Goal: Transaction & Acquisition: Purchase product/service

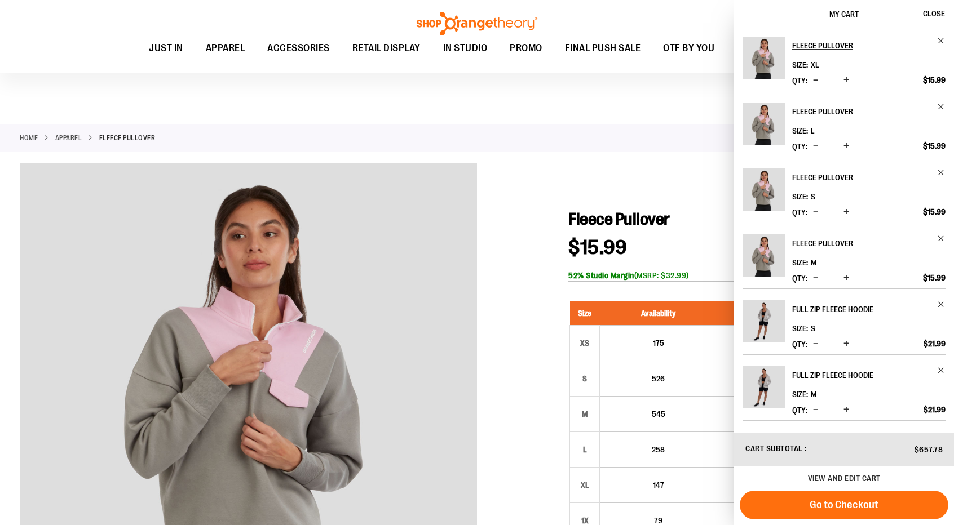
scroll to position [165, 0]
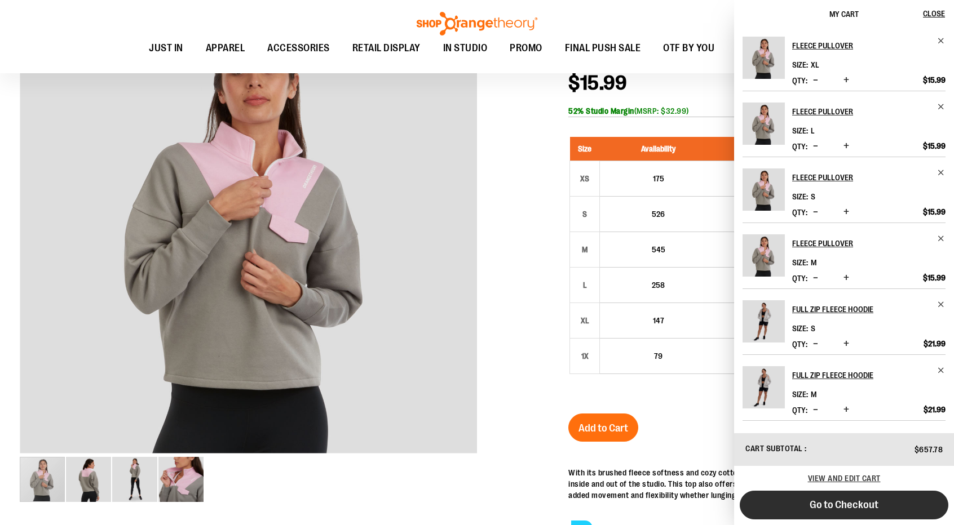
click at [853, 501] on span "Go to Checkout" at bounding box center [844, 505] width 69 height 12
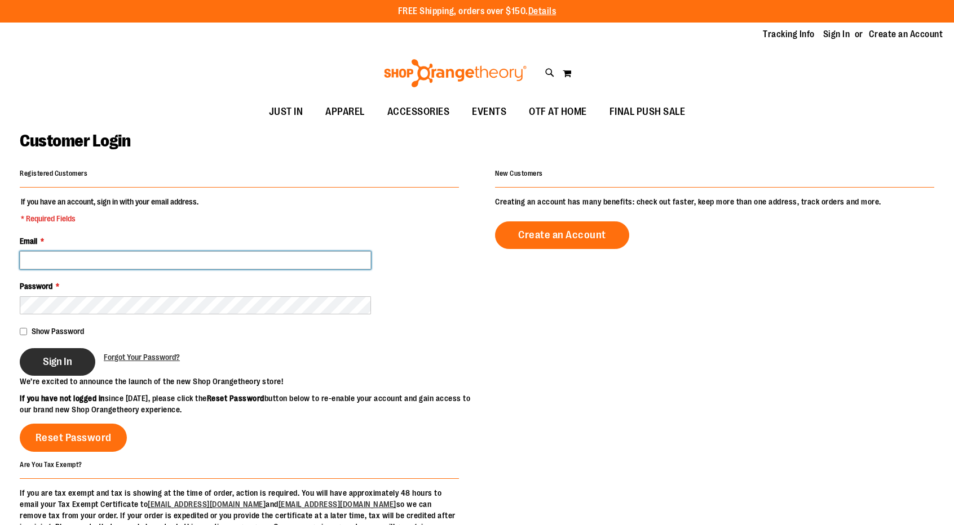
type input "**********"
click at [52, 356] on span "Sign In" at bounding box center [57, 362] width 29 height 12
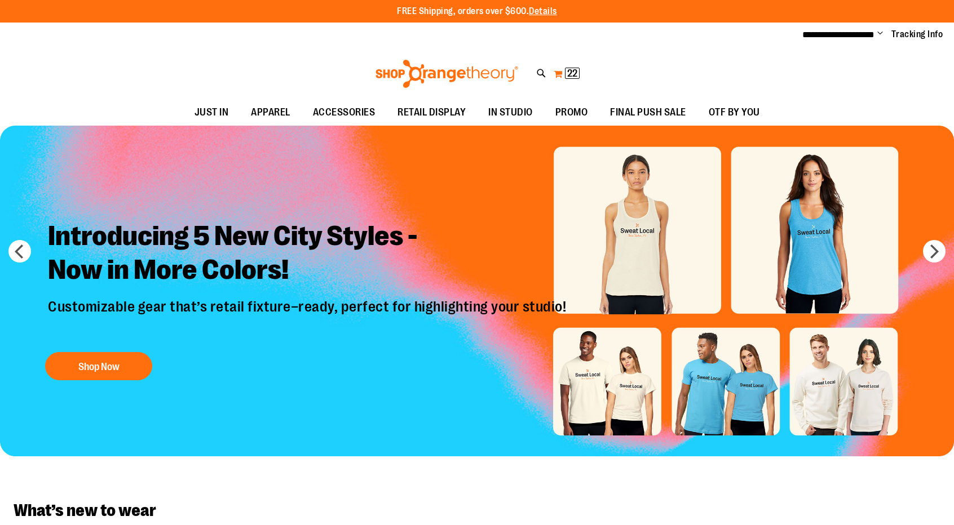
type input "**********"
click at [568, 70] on span "22" at bounding box center [572, 73] width 10 height 11
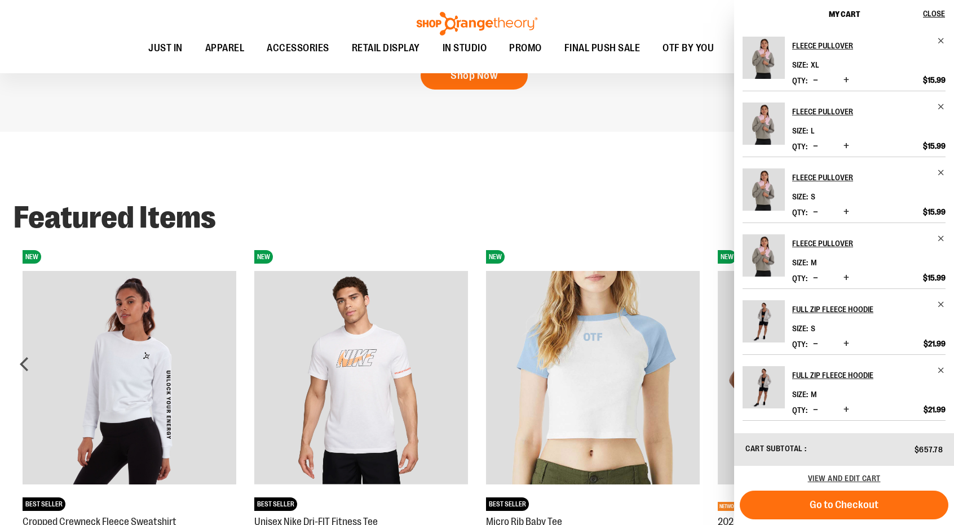
scroll to position [193, 0]
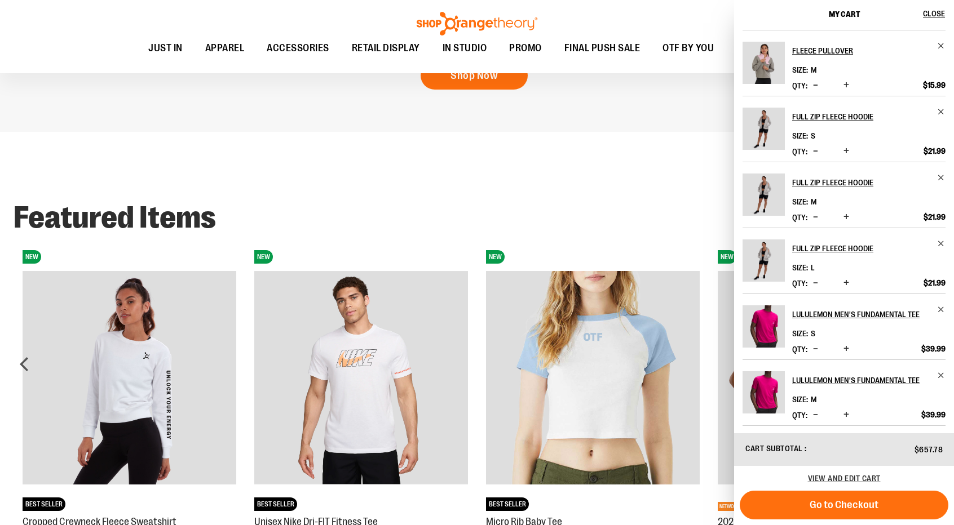
click at [405, 210] on h2 "Featured Items" at bounding box center [477, 217] width 927 height 31
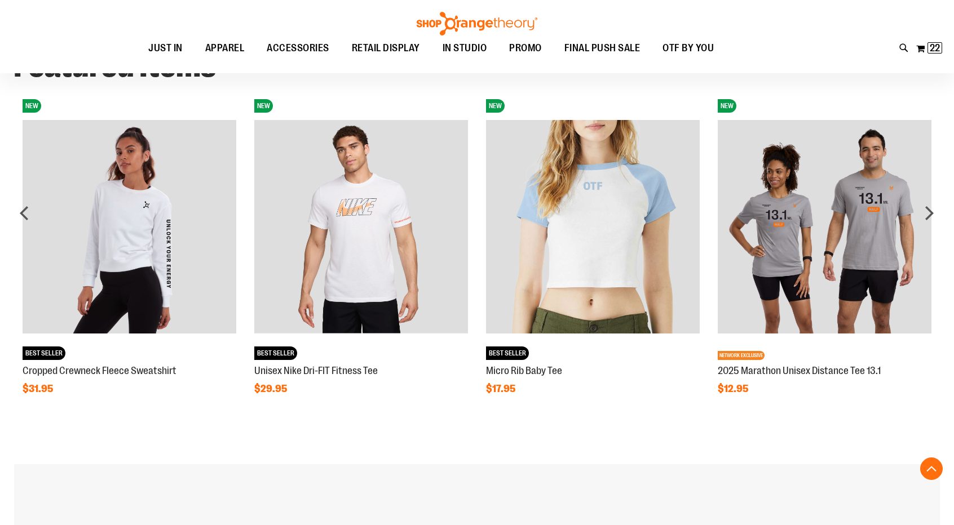
scroll to position [1122, 0]
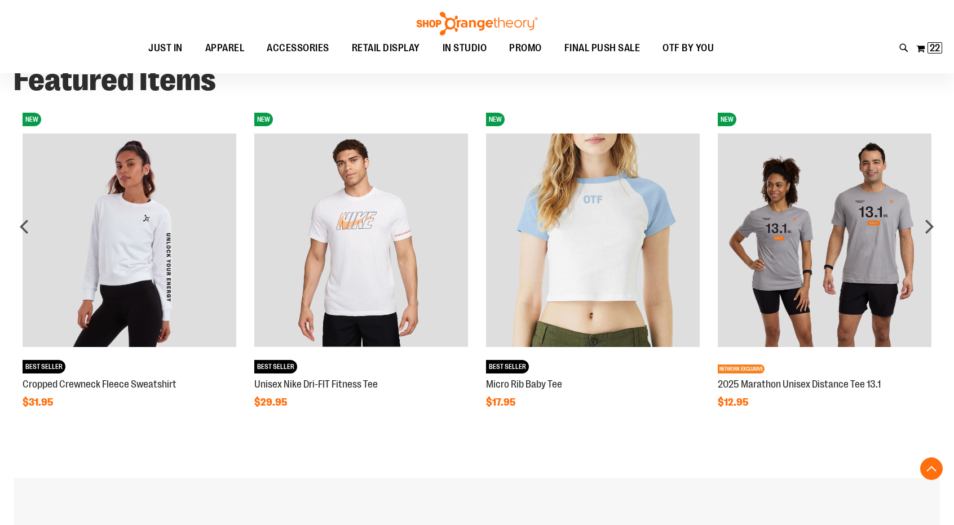
click at [148, 267] on img at bounding box center [130, 241] width 214 height 214
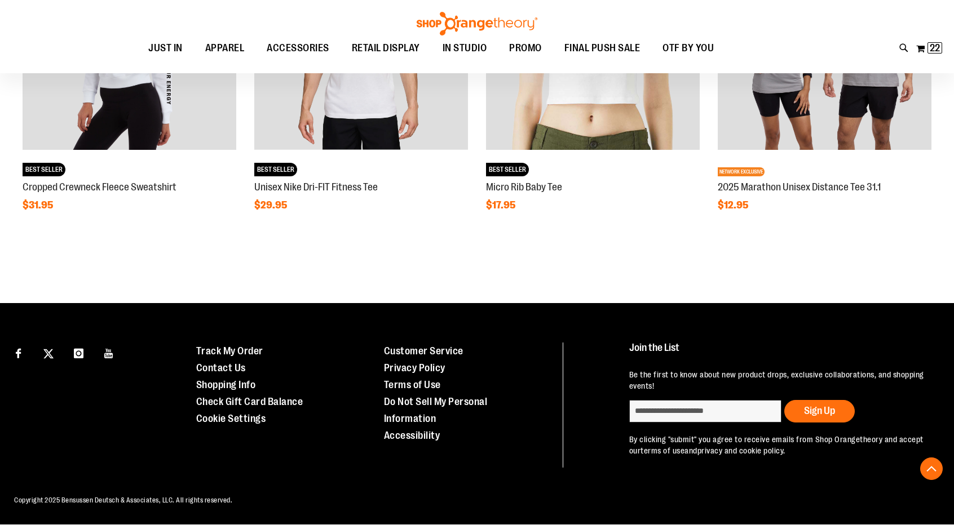
scroll to position [964, 0]
type input "**********"
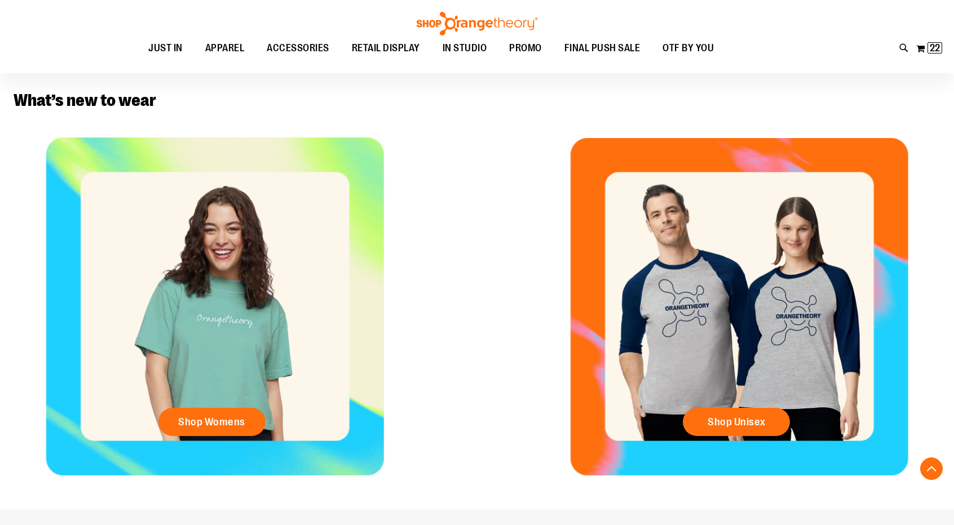
scroll to position [240, 0]
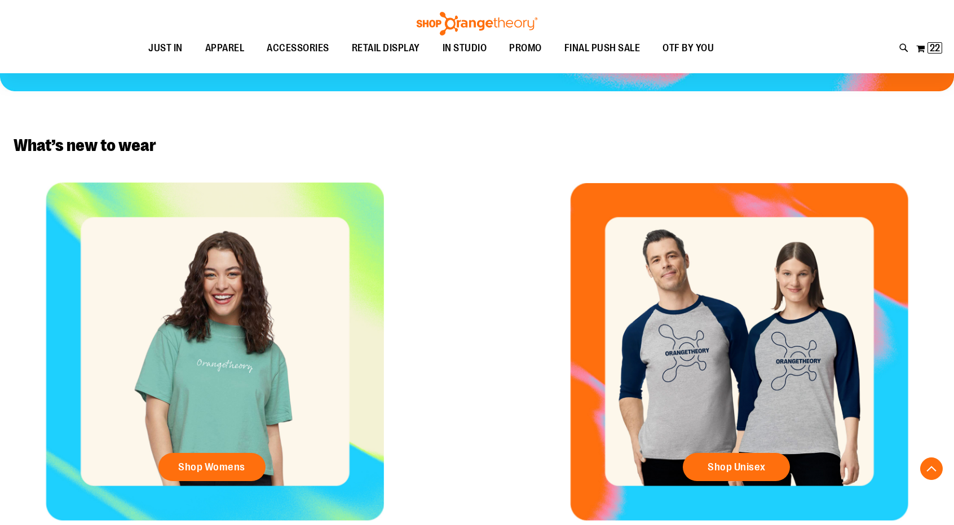
click at [814, 355] on div "Shop Unisex" at bounding box center [739, 352] width 429 height 338
click at [751, 465] on span "Shop Unisex" at bounding box center [737, 467] width 58 height 12
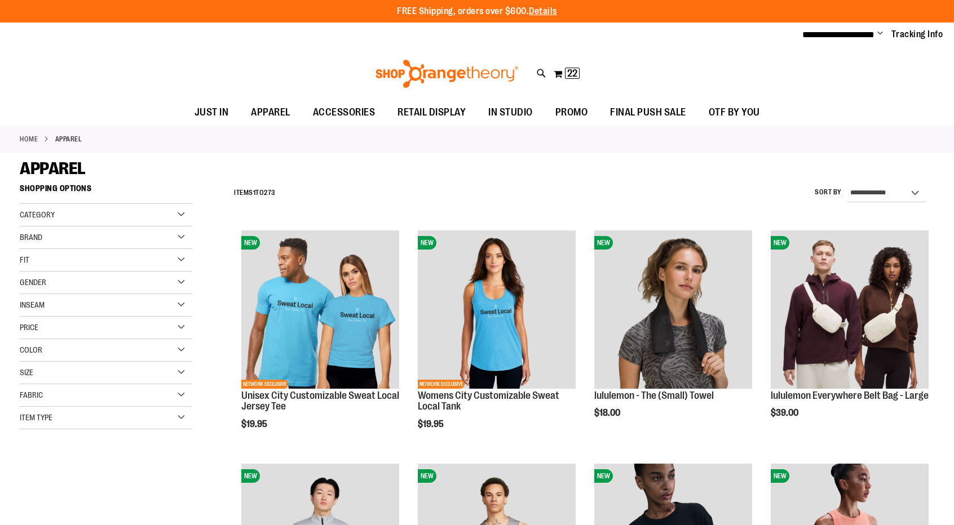
type input "**********"
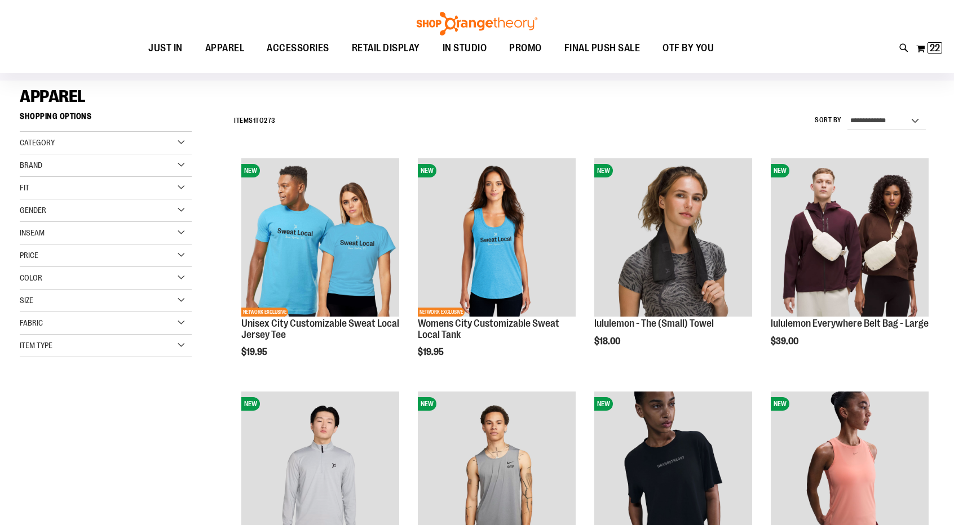
scroll to position [82, 0]
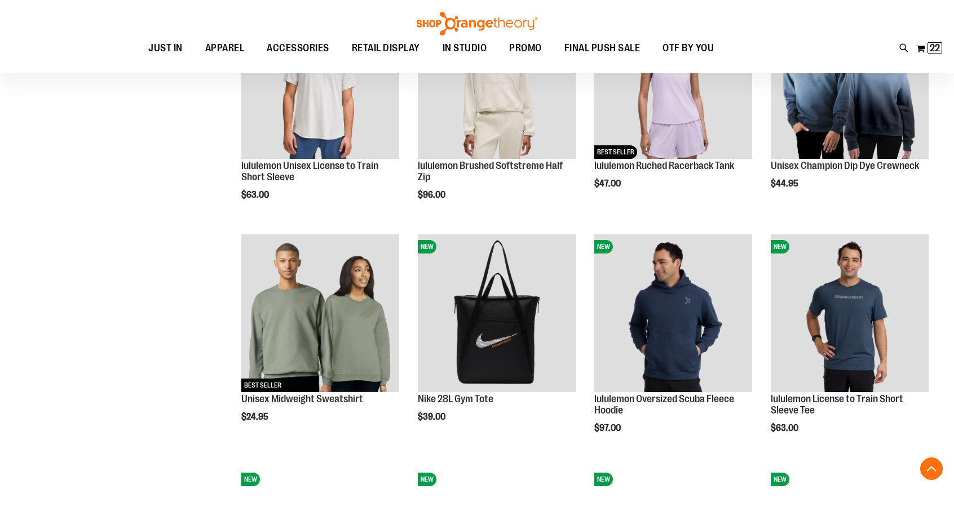
scroll to position [755, 0]
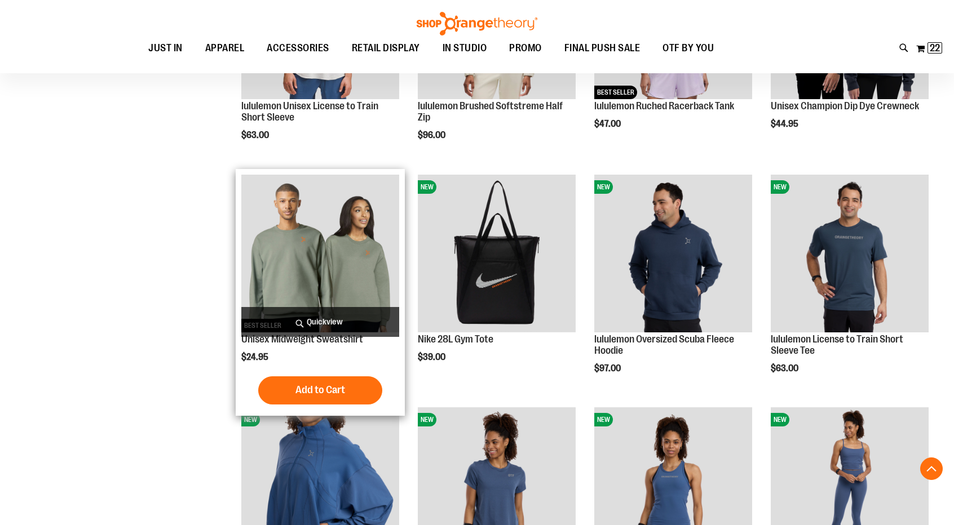
click at [353, 287] on img "product" at bounding box center [320, 254] width 158 height 158
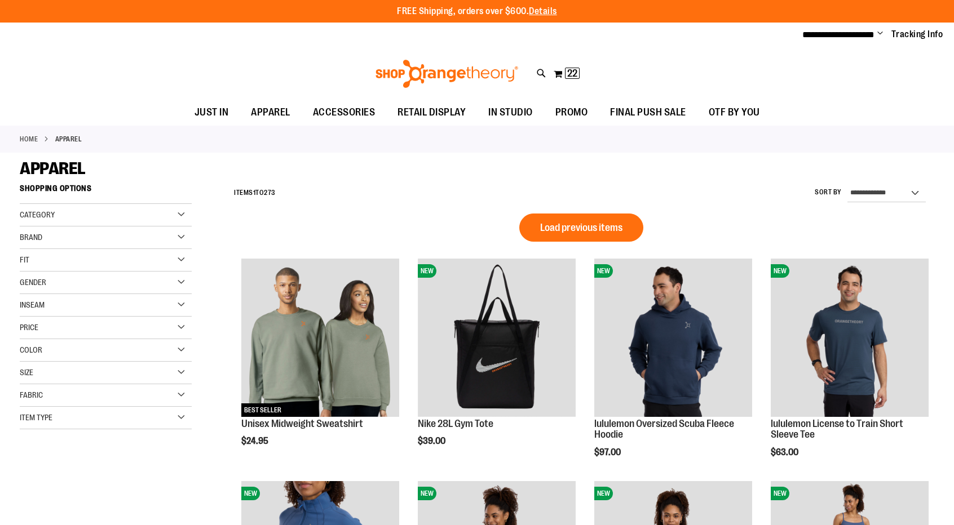
scroll to position [539, 0]
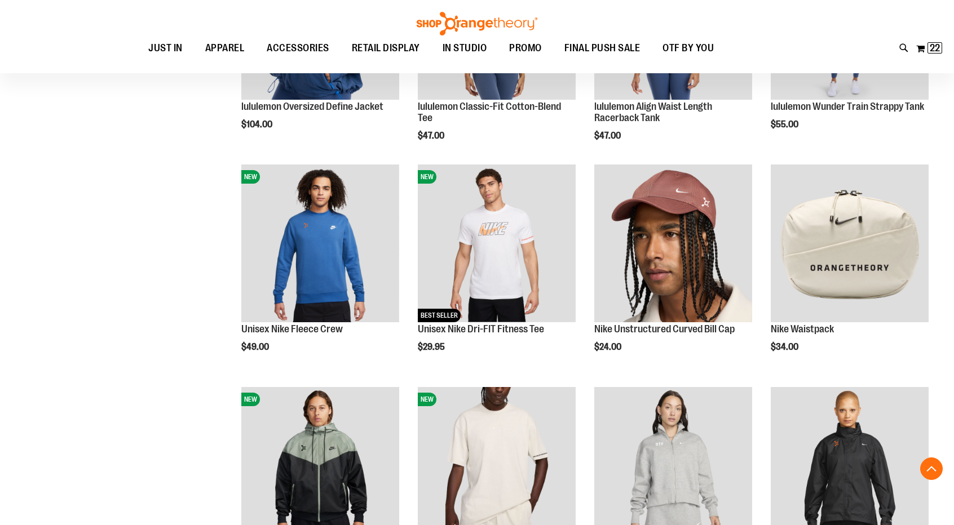
type input "**********"
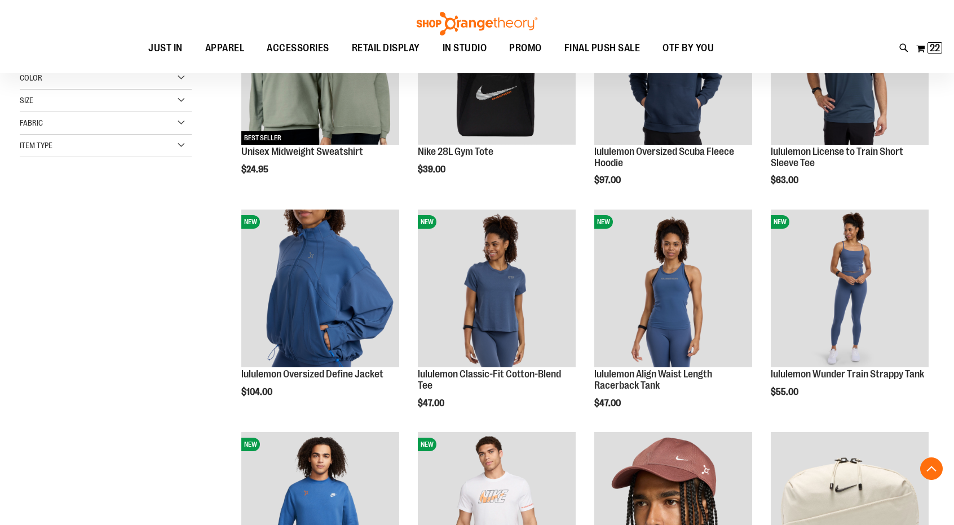
scroll to position [274, 0]
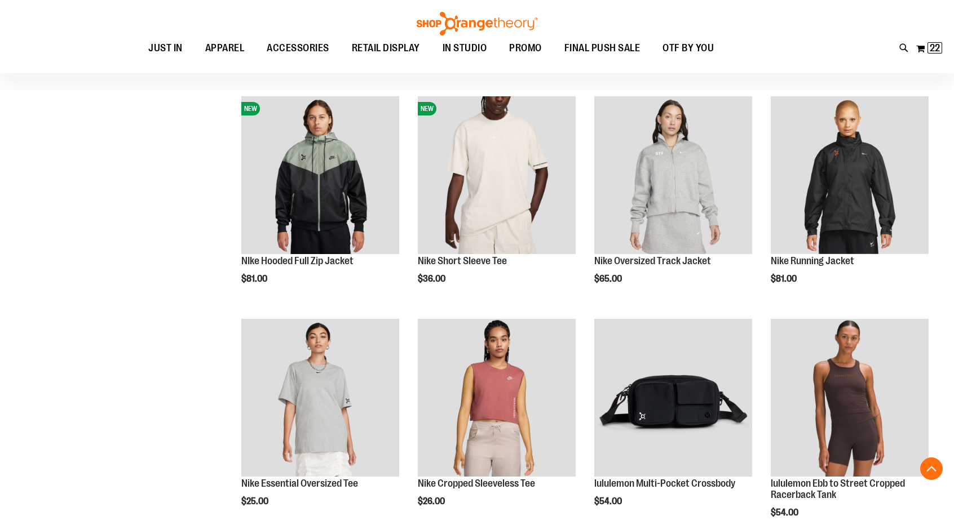
scroll to position [837, 0]
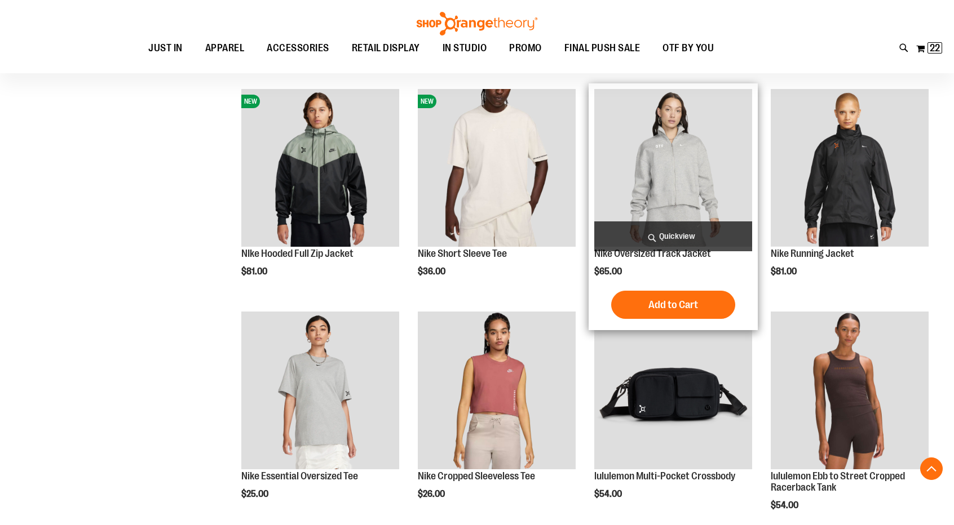
click at [700, 203] on img "product" at bounding box center [673, 168] width 158 height 158
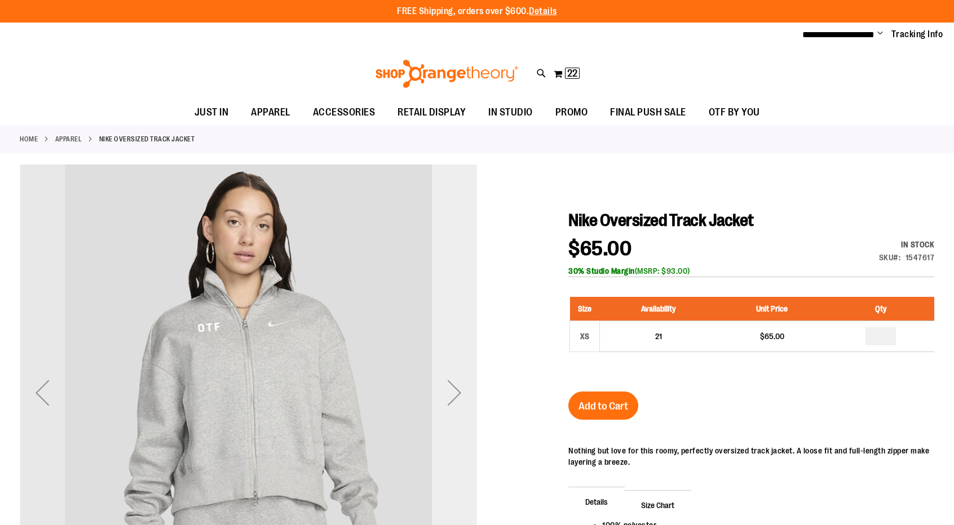
type input "**********"
click at [458, 387] on div "Next" at bounding box center [454, 392] width 45 height 45
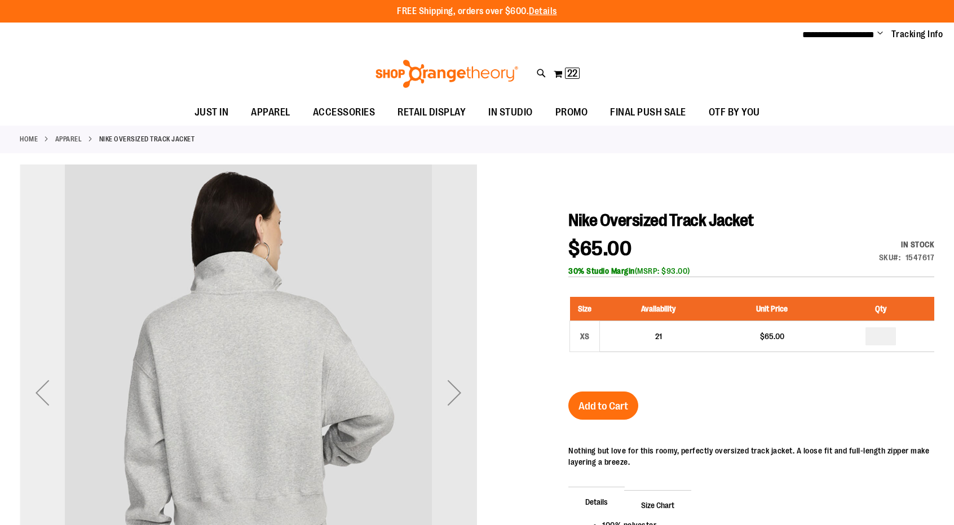
click at [38, 399] on div "Previous" at bounding box center [42, 392] width 45 height 45
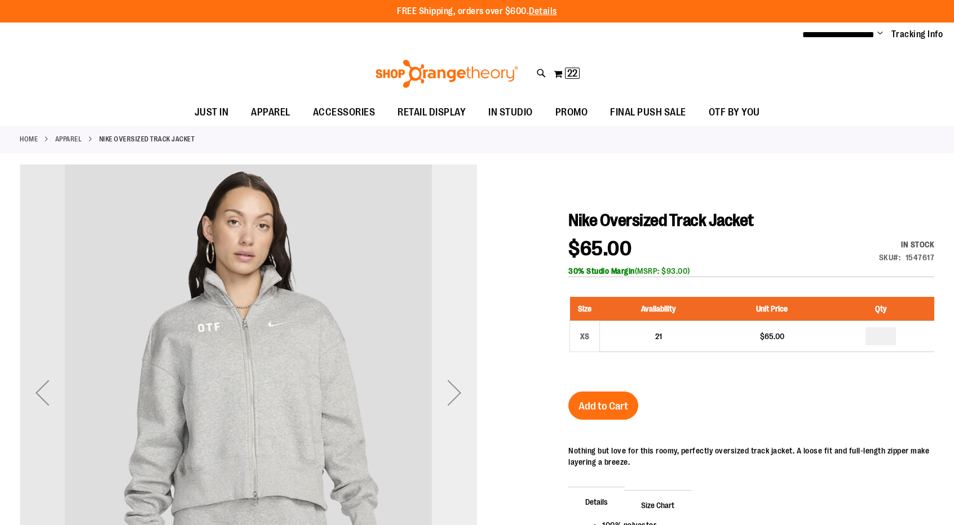
click at [452, 400] on div "Next" at bounding box center [454, 392] width 45 height 45
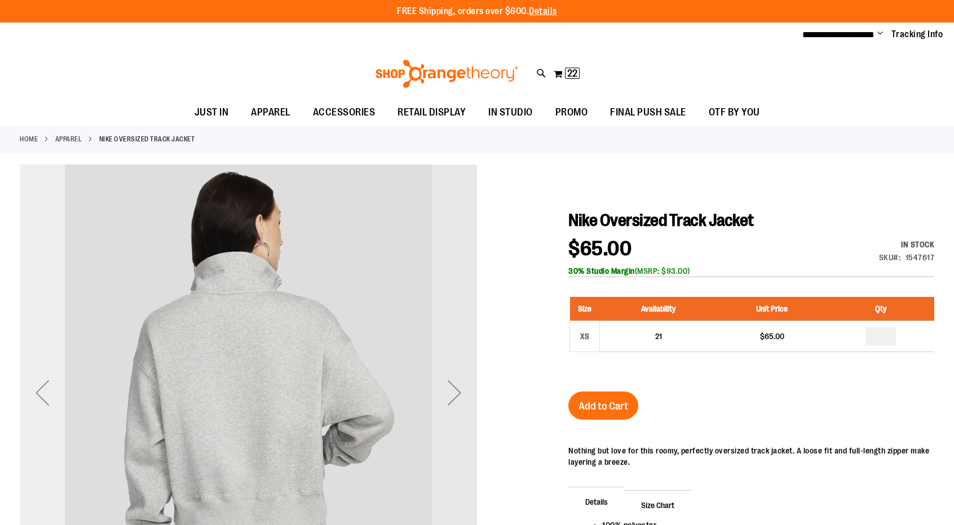
click at [45, 407] on div "Previous" at bounding box center [42, 392] width 45 height 45
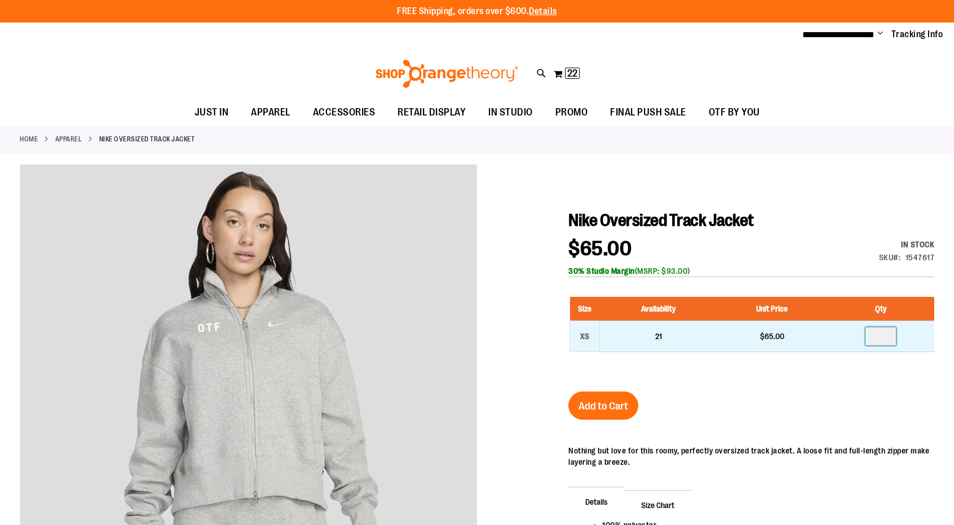
click at [885, 339] on input "number" at bounding box center [880, 337] width 30 height 18
type input "*"
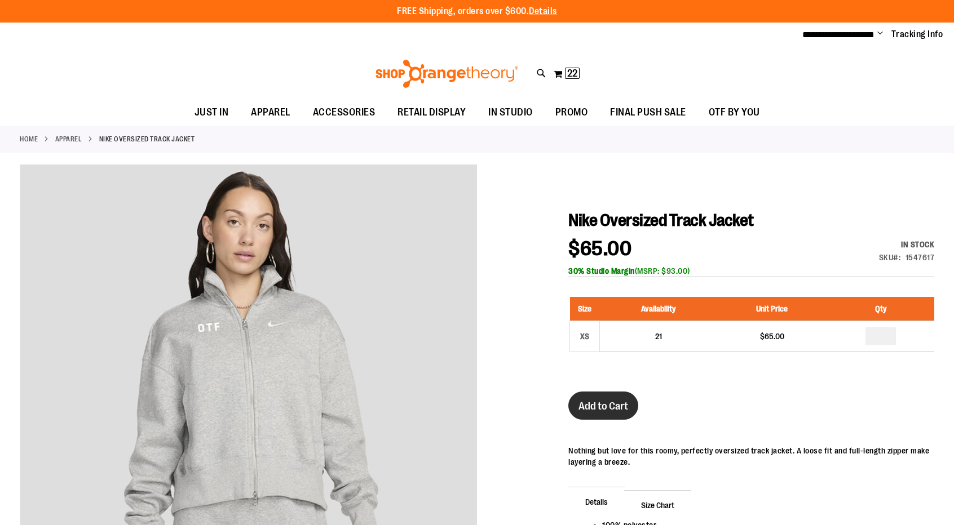
click at [587, 413] on button "Add to Cart" at bounding box center [603, 406] width 70 height 28
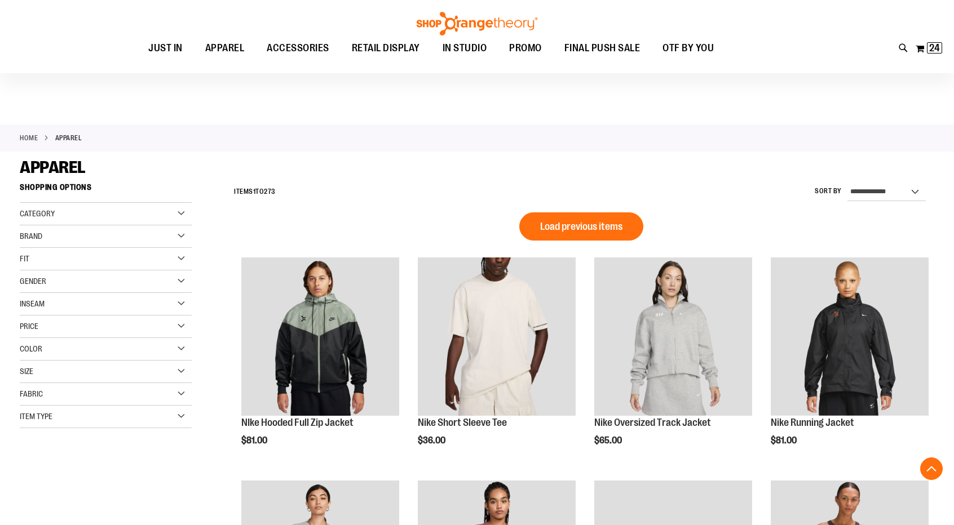
scroll to position [690, 0]
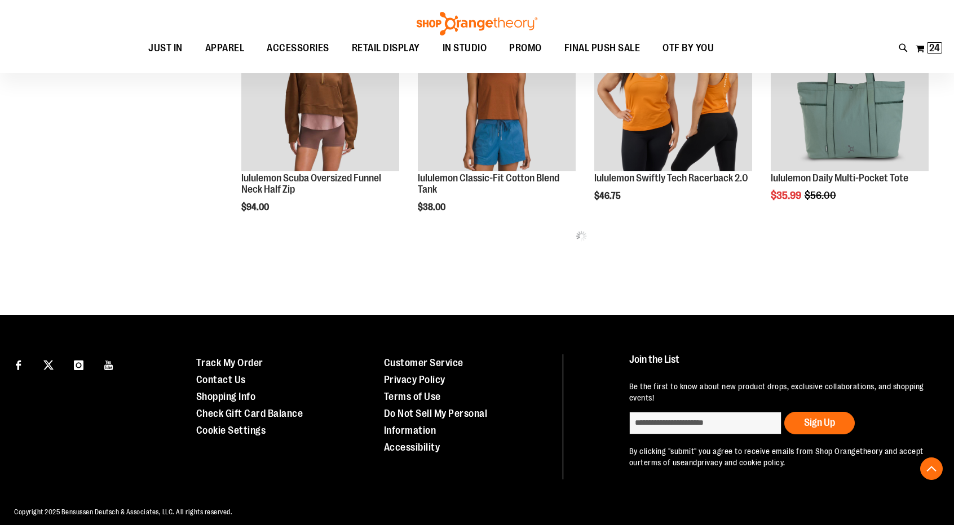
type input "**********"
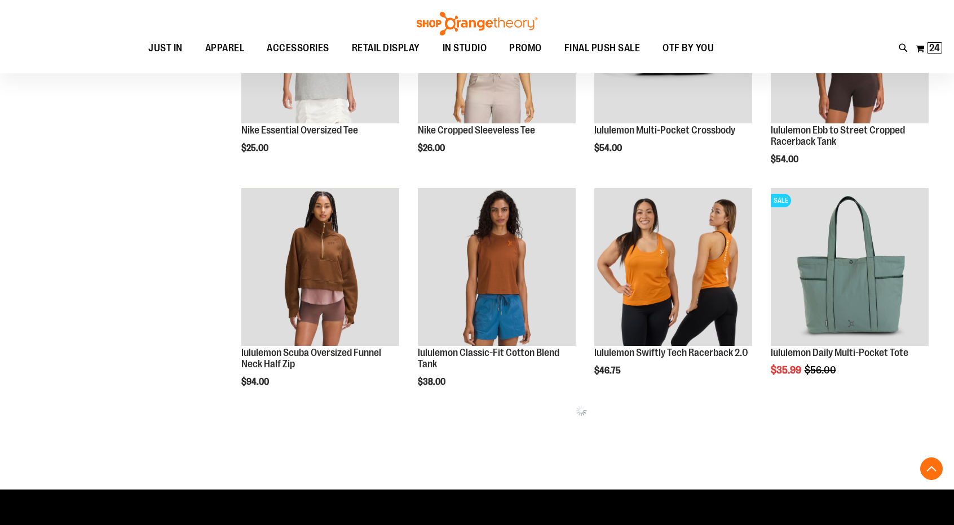
scroll to position [513, 0]
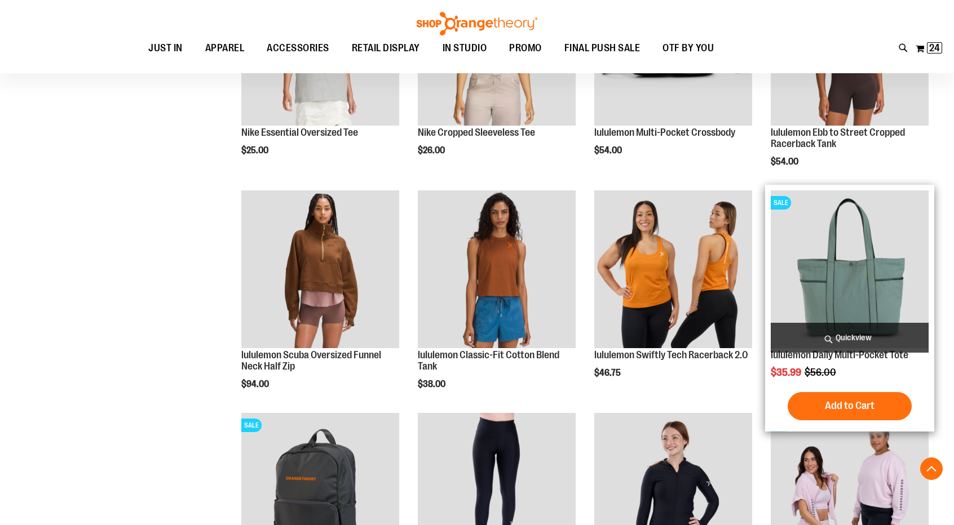
click at [879, 261] on img "product" at bounding box center [850, 270] width 158 height 158
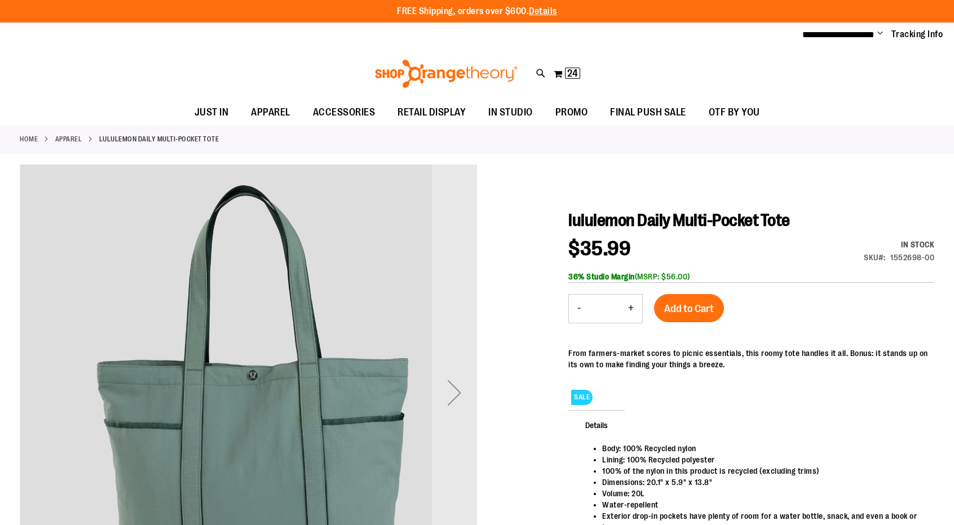
type input "**********"
click at [633, 307] on button "+" at bounding box center [631, 309] width 23 height 28
type input "*"
click at [698, 307] on span "Add to Cart" at bounding box center [689, 309] width 50 height 12
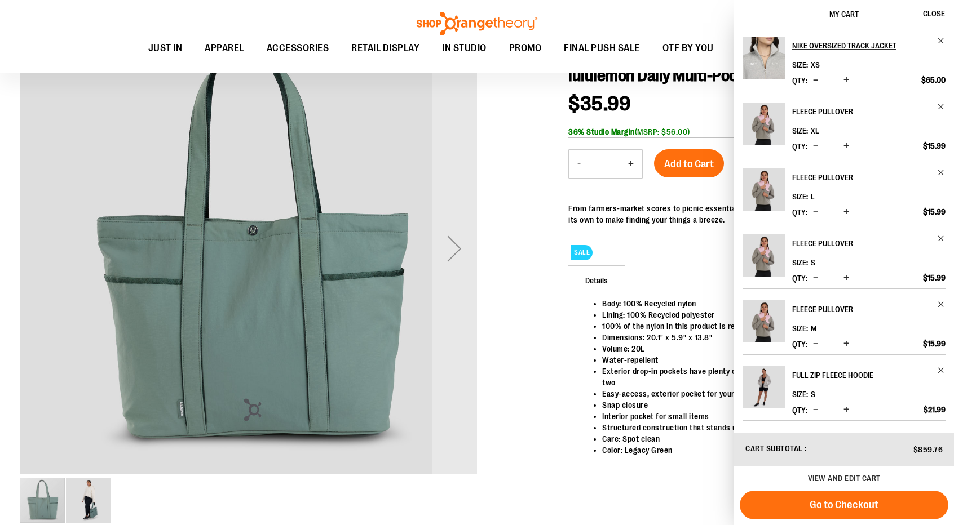
scroll to position [139, 0]
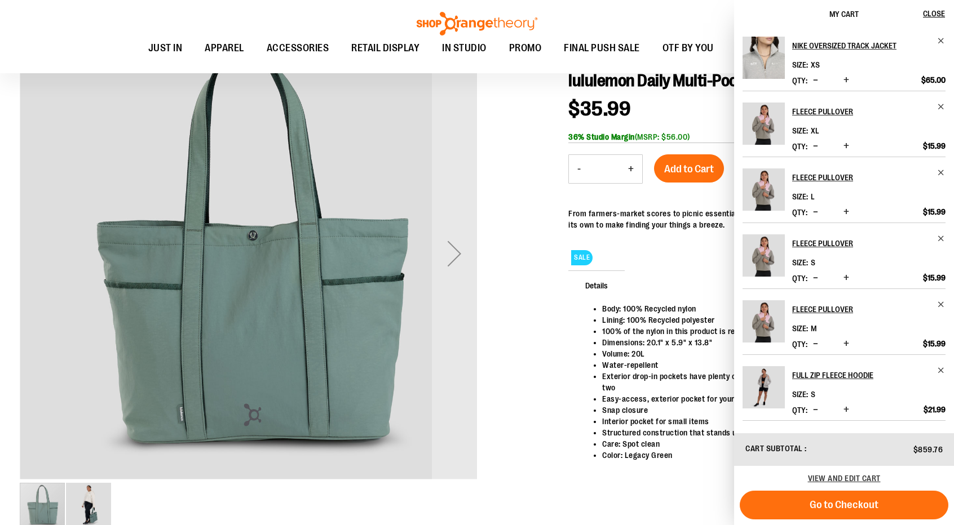
click at [108, 495] on img "image 2 of 2" at bounding box center [88, 505] width 45 height 45
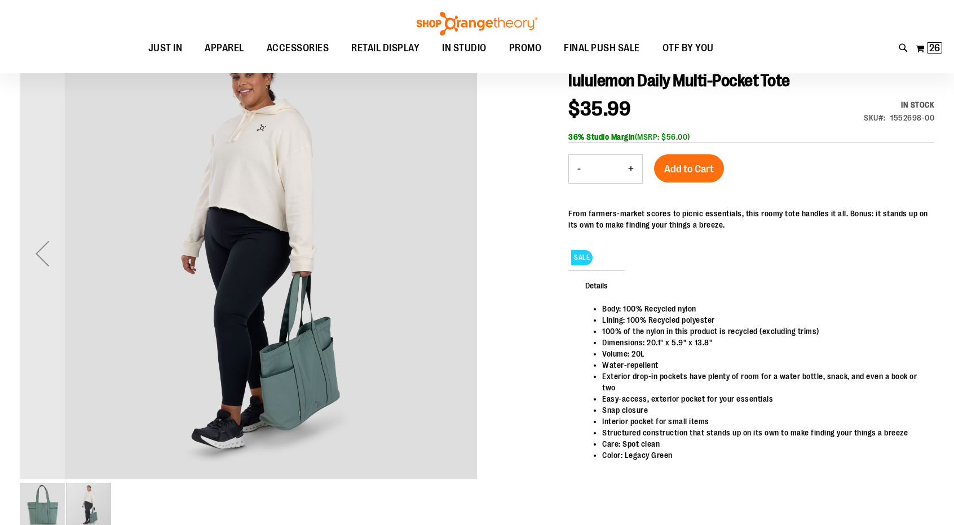
click at [50, 505] on img "image 1 of 2" at bounding box center [42, 505] width 45 height 45
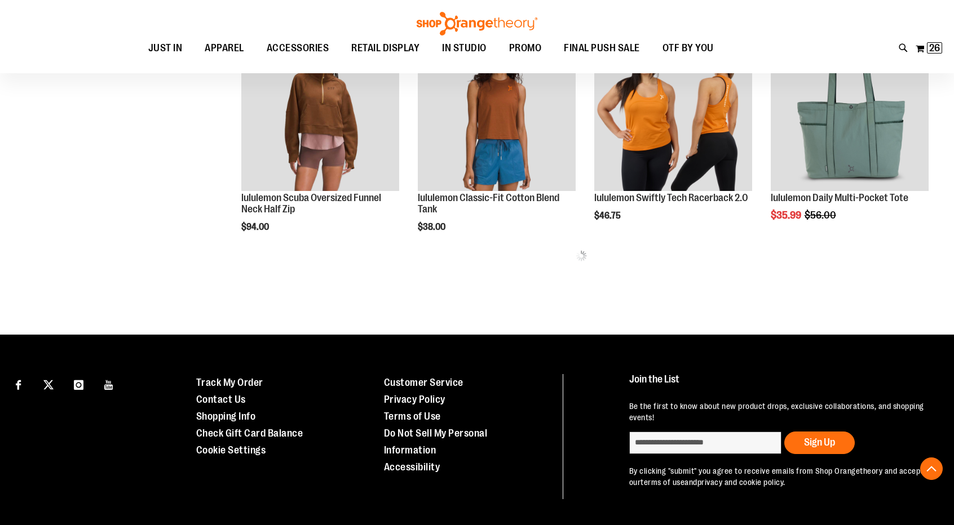
scroll to position [394, 0]
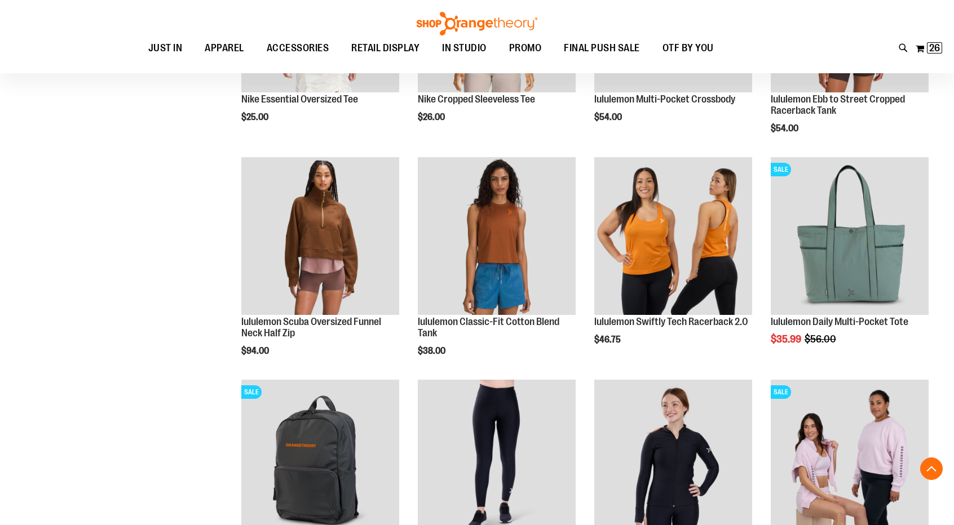
type input "**********"
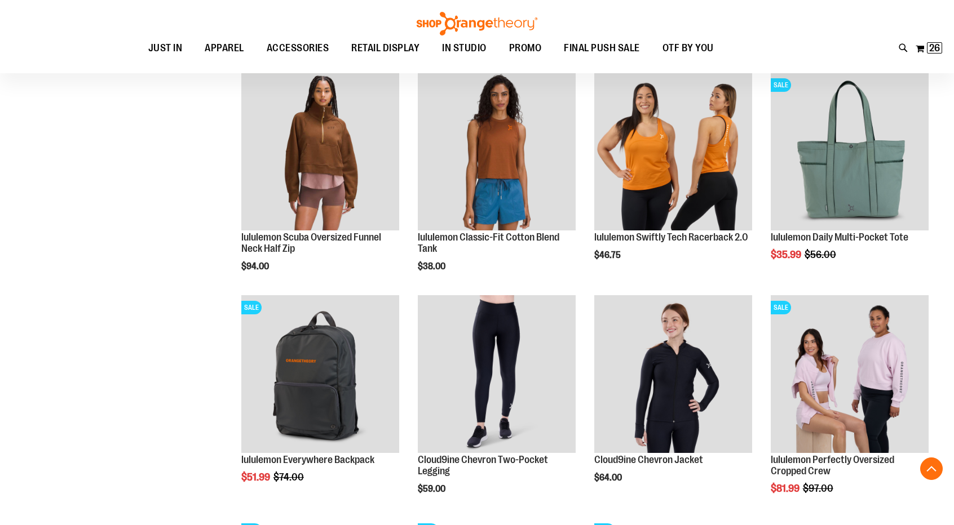
scroll to position [486, 0]
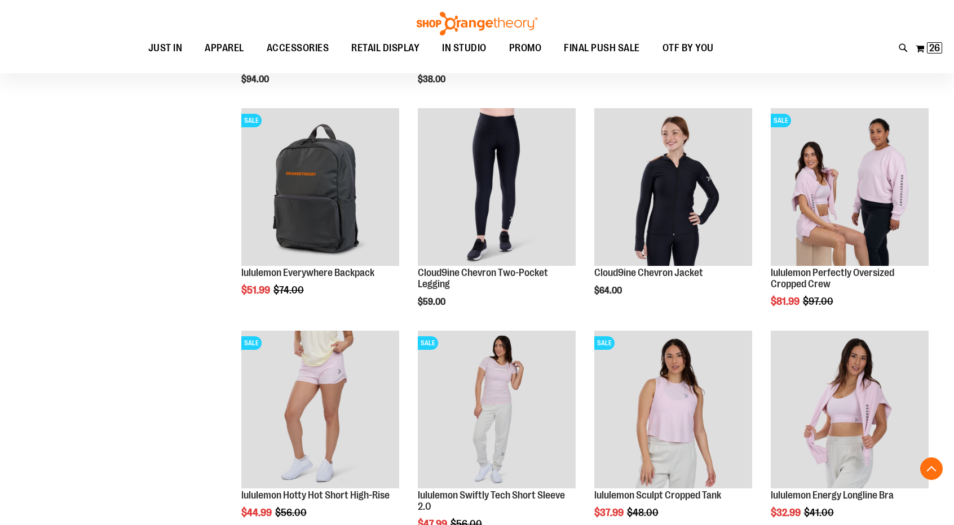
scroll to position [733, 0]
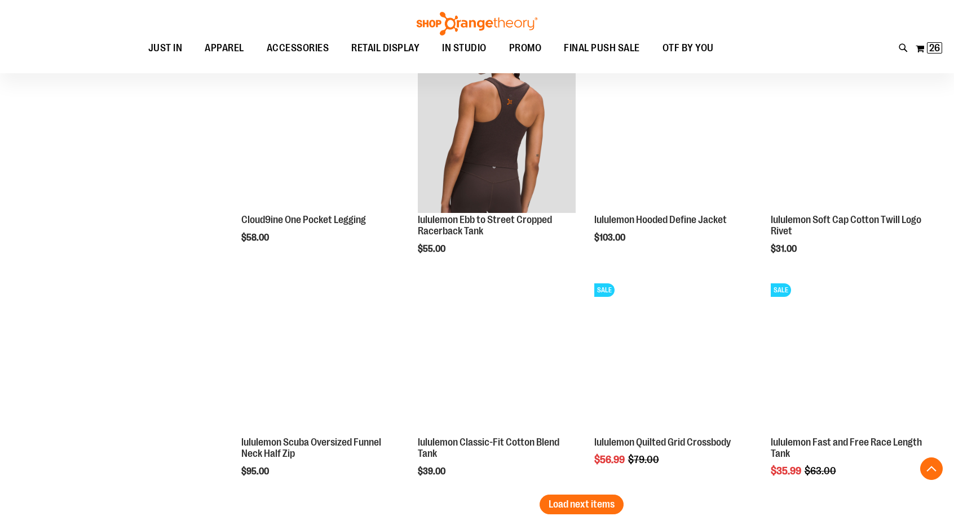
scroll to position [1626, 0]
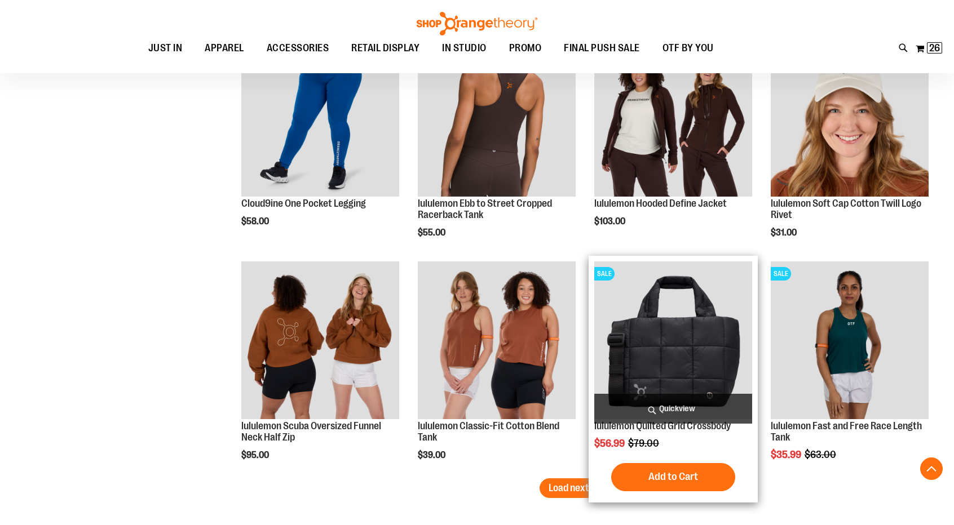
click at [700, 343] on img "product" at bounding box center [673, 341] width 158 height 158
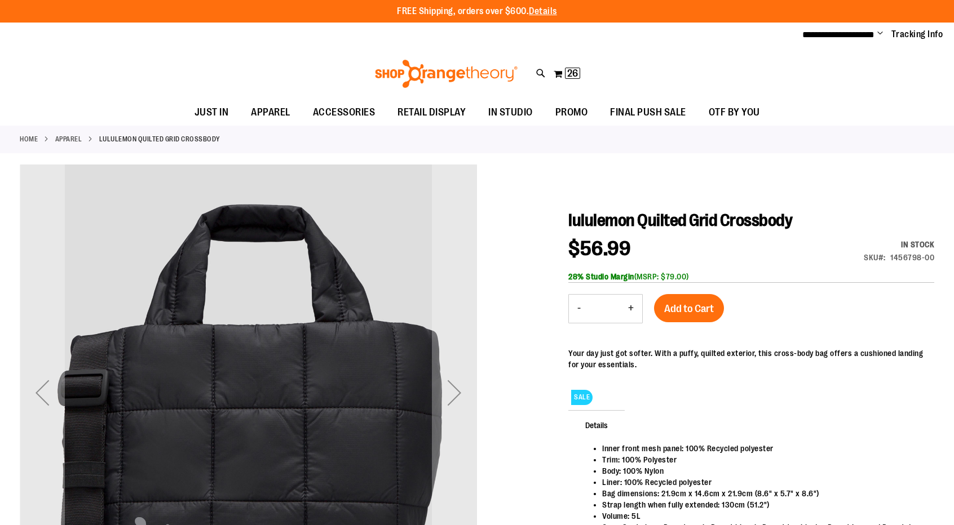
type input "**********"
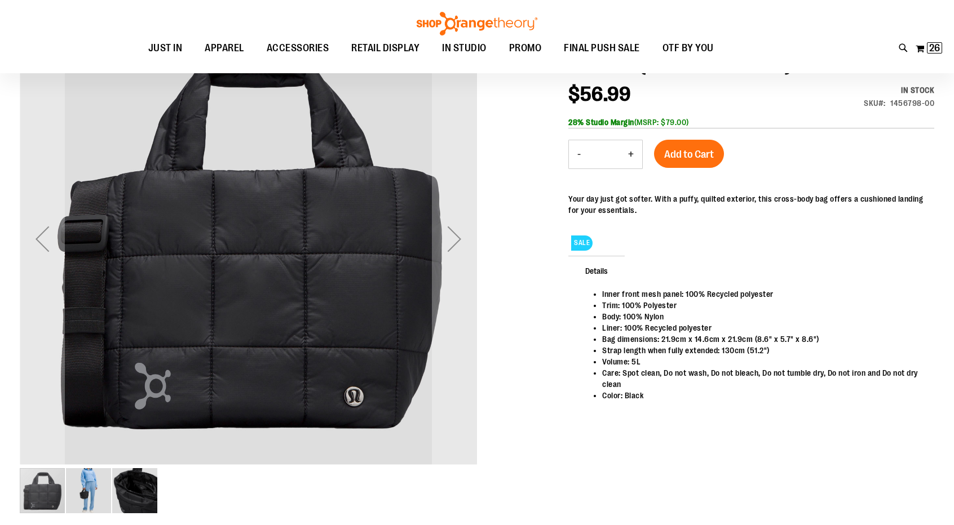
scroll to position [171, 0]
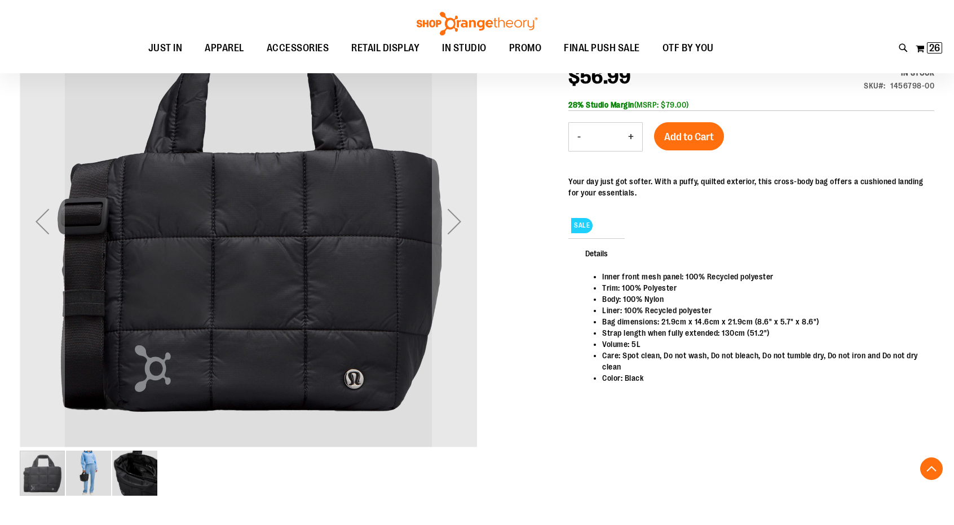
click at [86, 471] on img "image 2 of 3" at bounding box center [88, 473] width 45 height 45
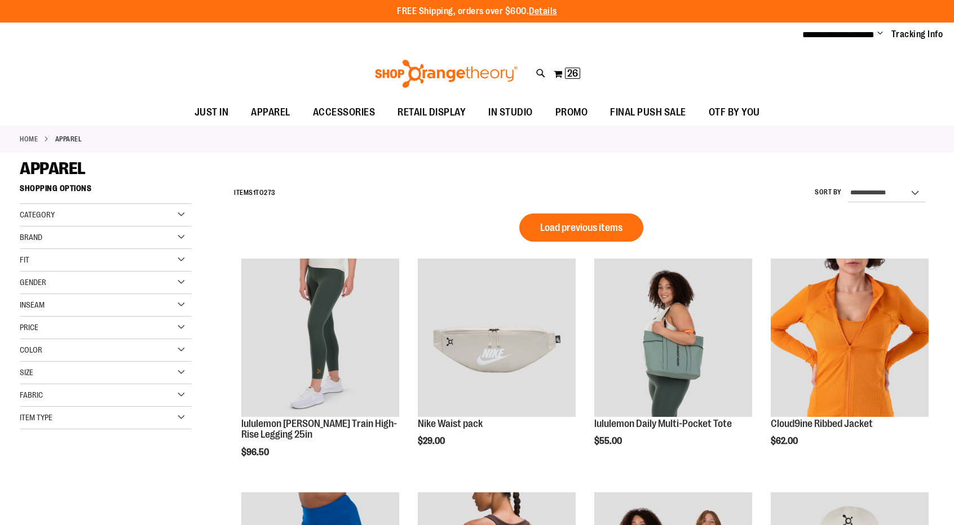
scroll to position [724, 0]
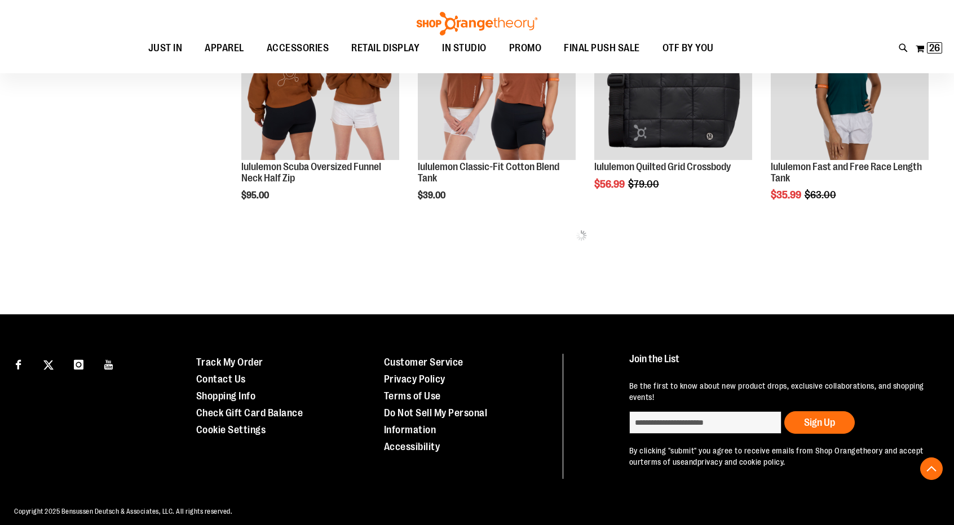
type input "**********"
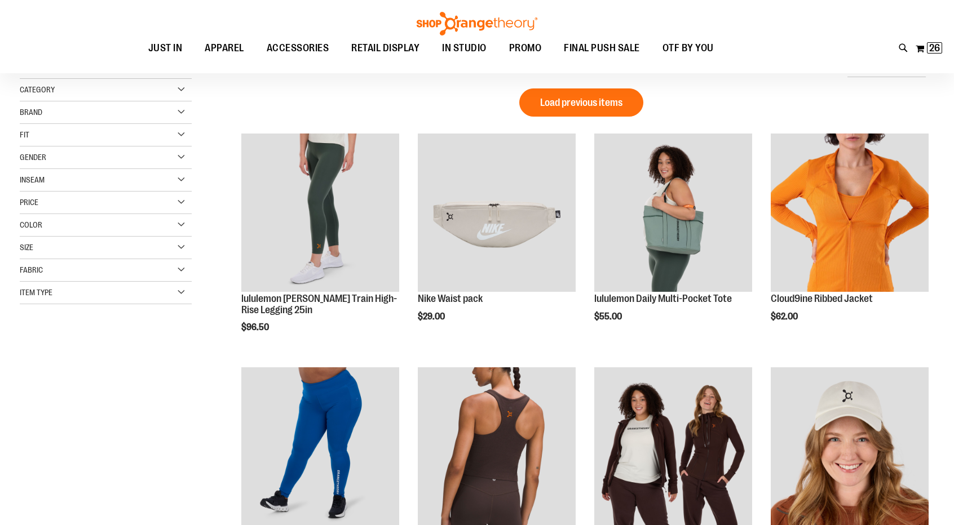
scroll to position [68, 0]
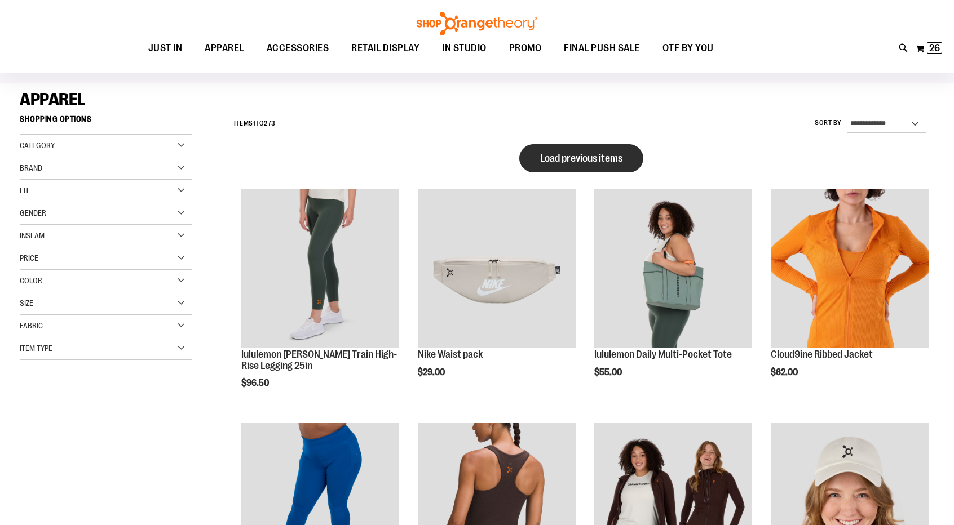
click at [590, 149] on button "Load previous items" at bounding box center [581, 158] width 124 height 28
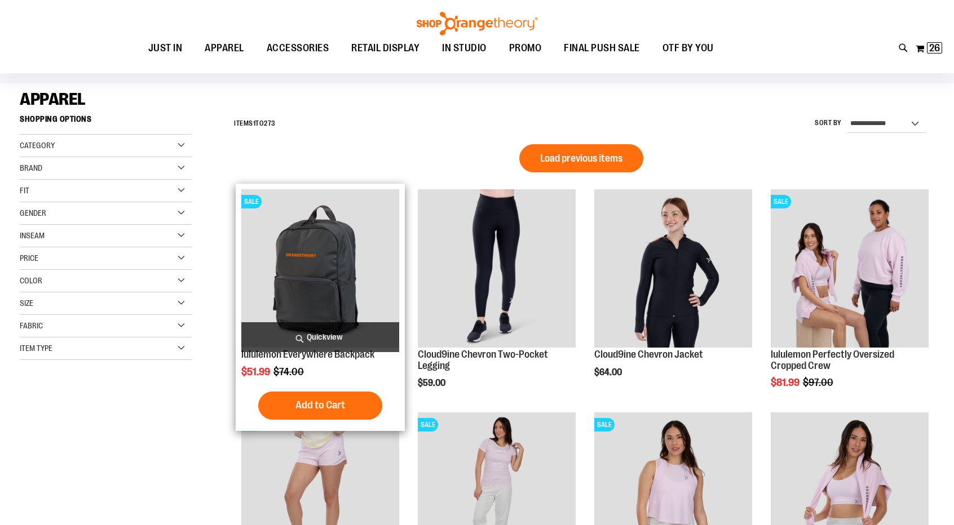
click at [340, 295] on img "product" at bounding box center [320, 268] width 158 height 158
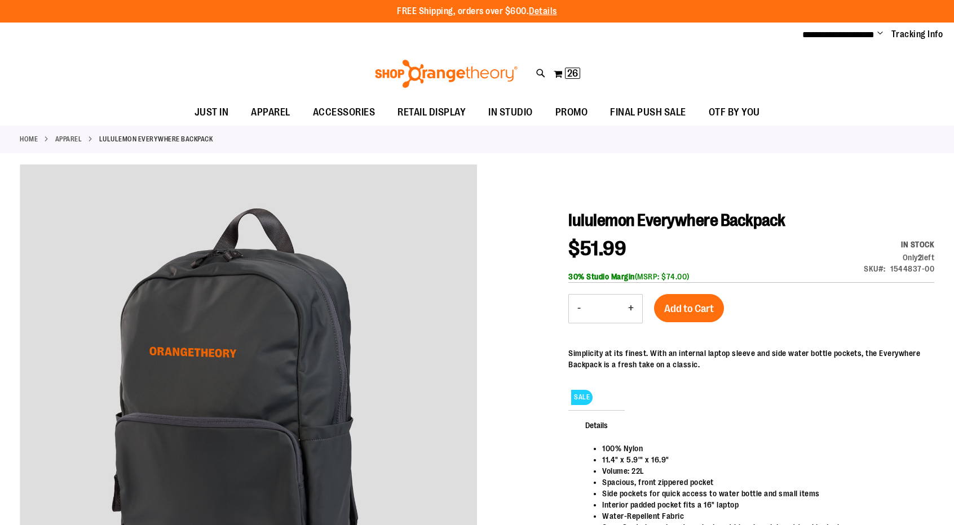
type input "**********"
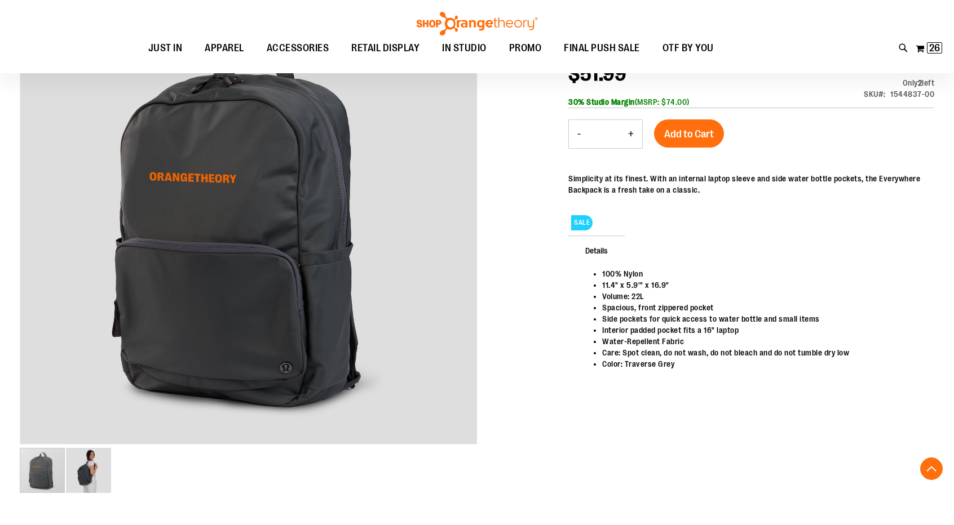
scroll to position [171, 0]
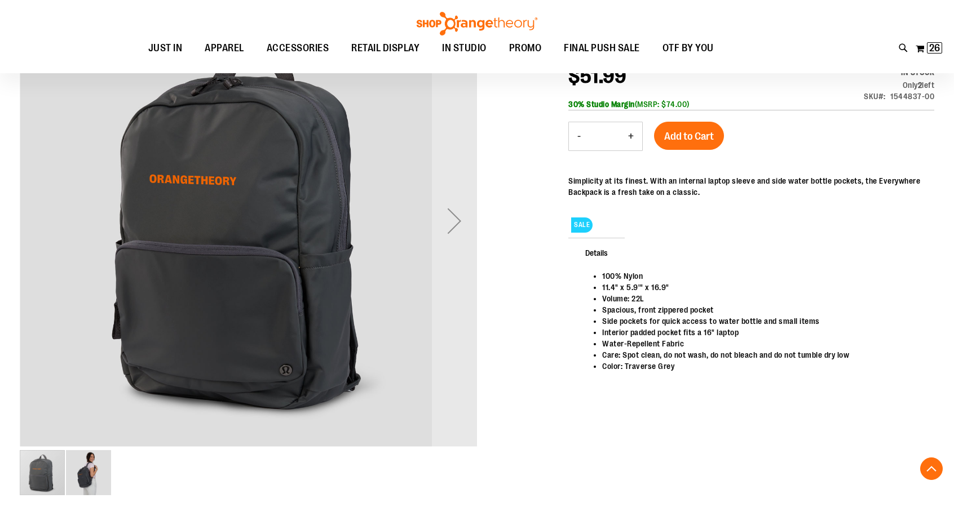
click at [83, 474] on img "image 2 of 2" at bounding box center [88, 473] width 45 height 45
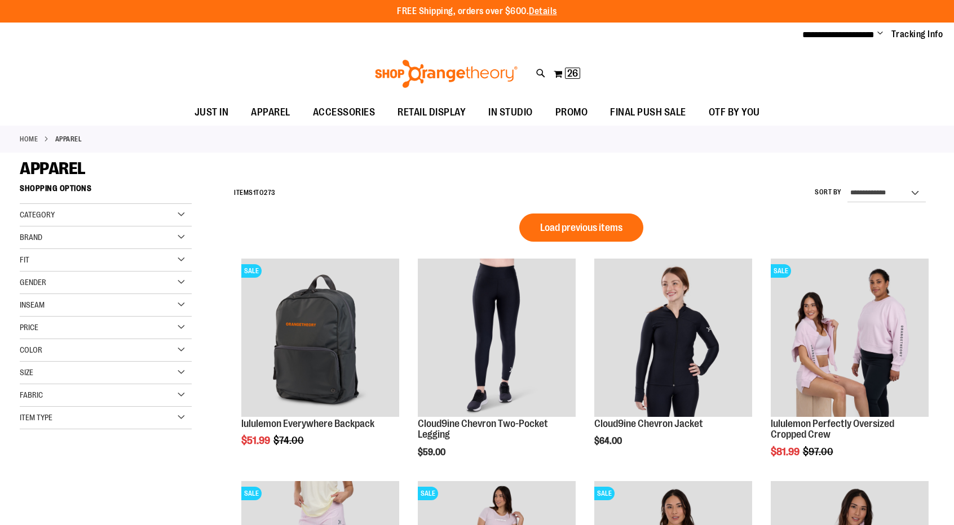
type input "**********"
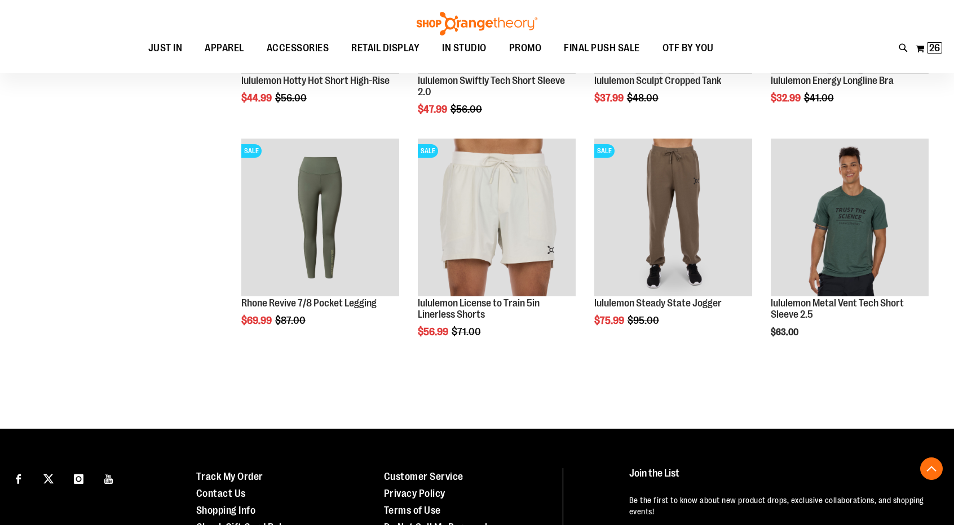
scroll to position [448, 0]
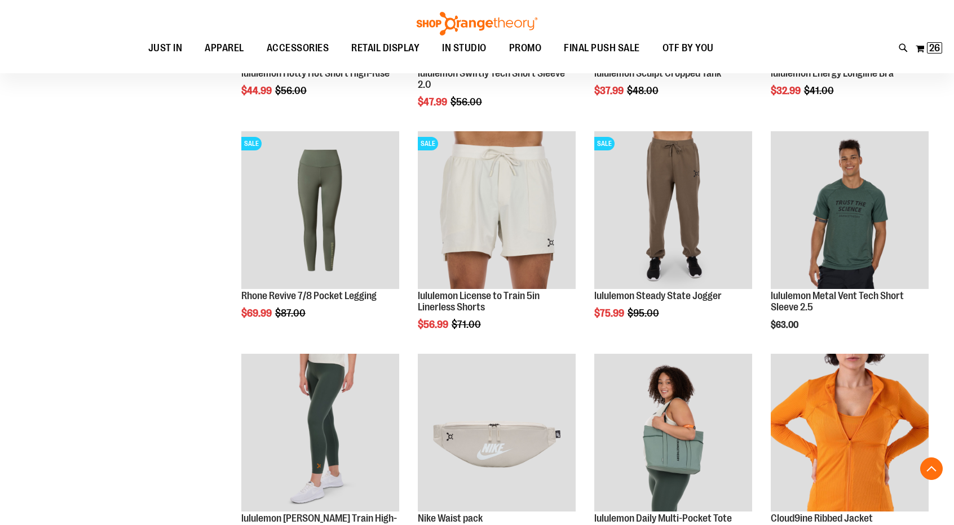
scroll to position [908, 0]
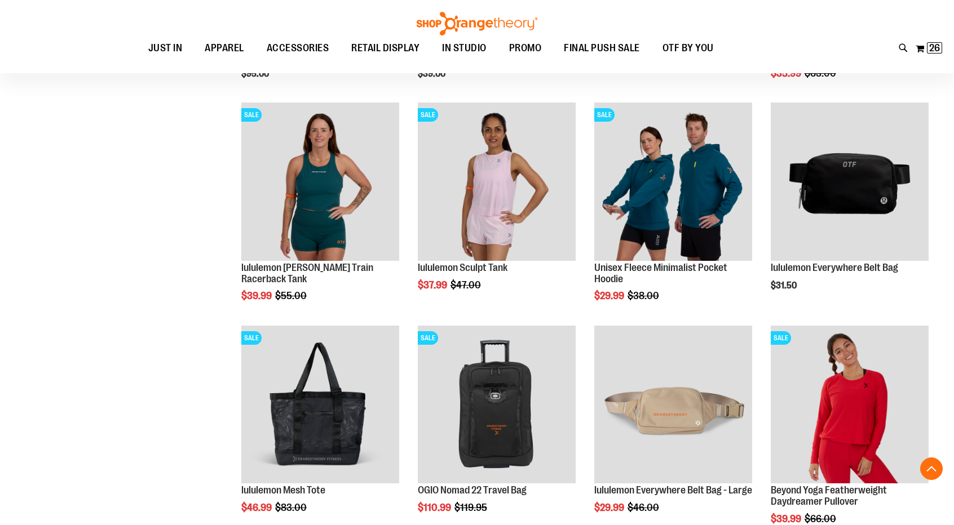
scroll to position [1827, 0]
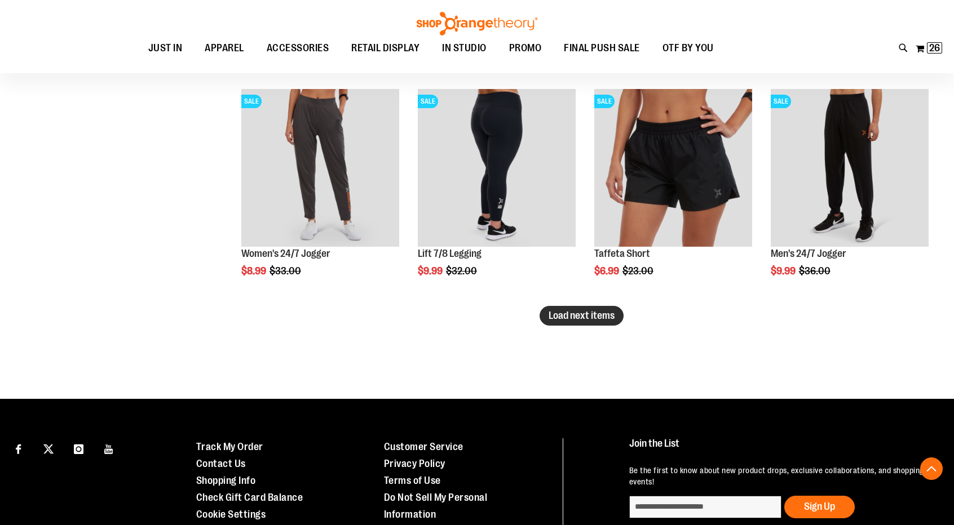
click at [601, 316] on span "Load next items" at bounding box center [582, 315] width 66 height 11
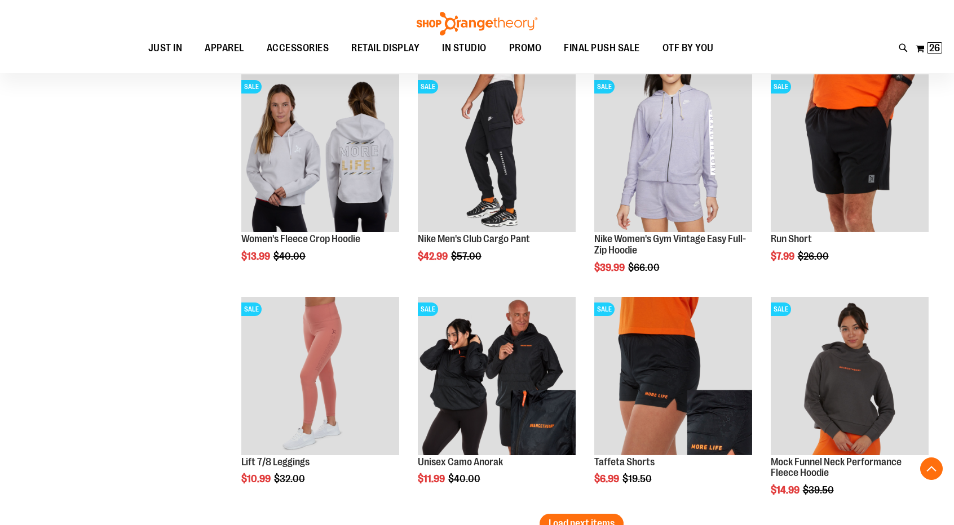
scroll to position [2590, 0]
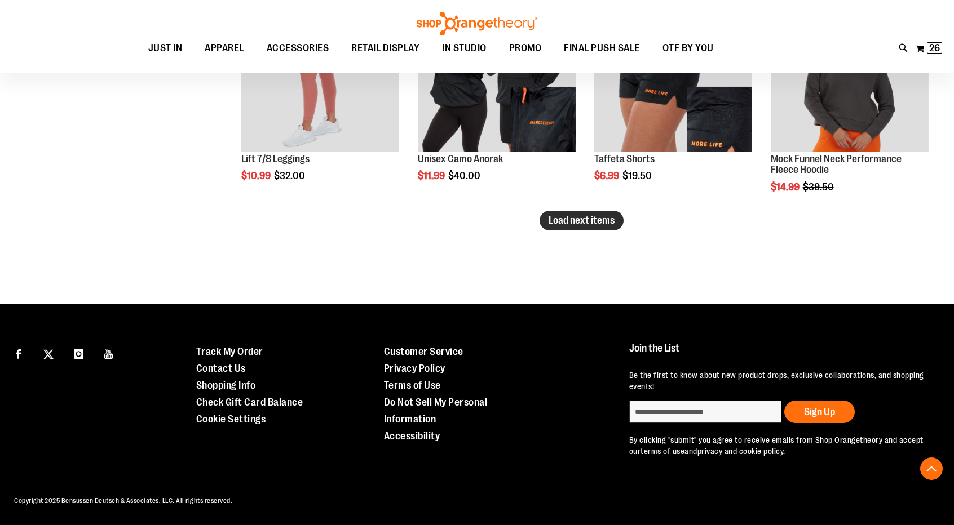
click at [569, 219] on span "Load next items" at bounding box center [582, 220] width 66 height 11
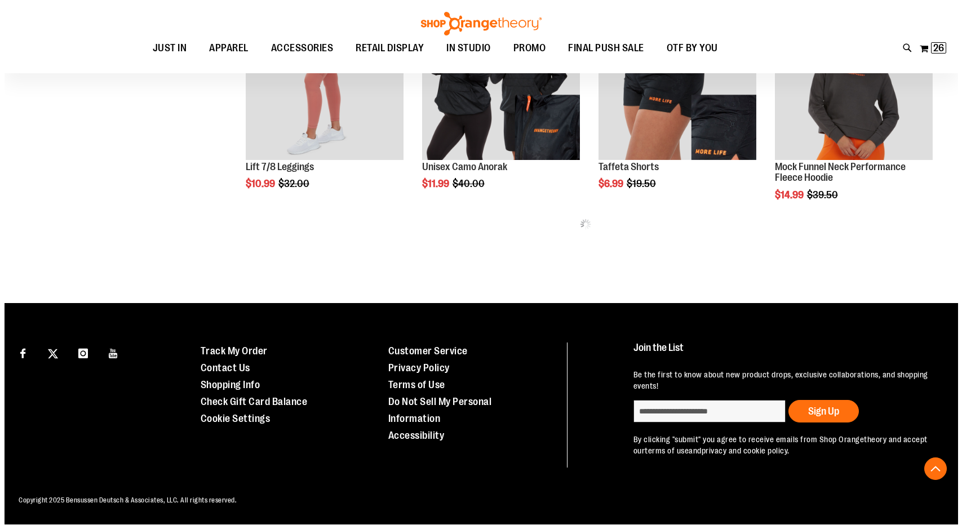
scroll to position [2590, 0]
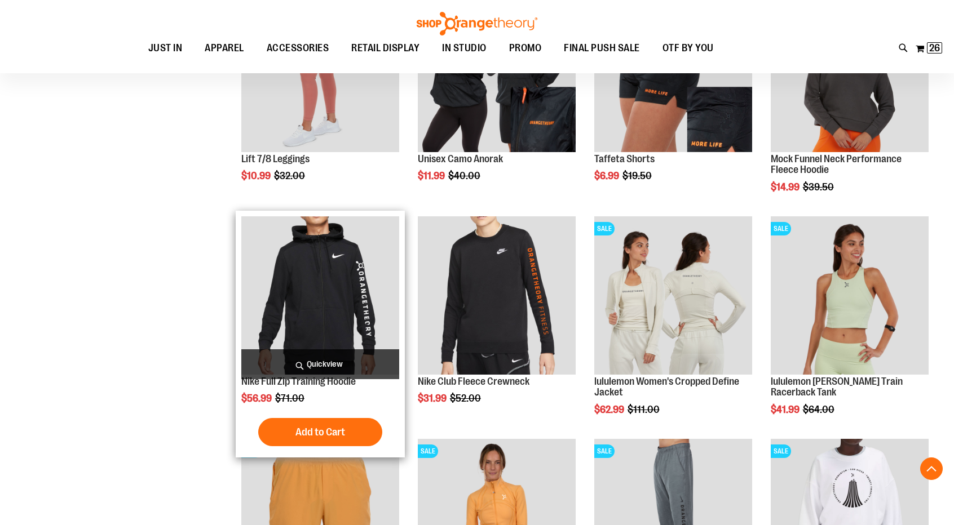
click at [332, 357] on span "Quickview" at bounding box center [320, 365] width 158 height 30
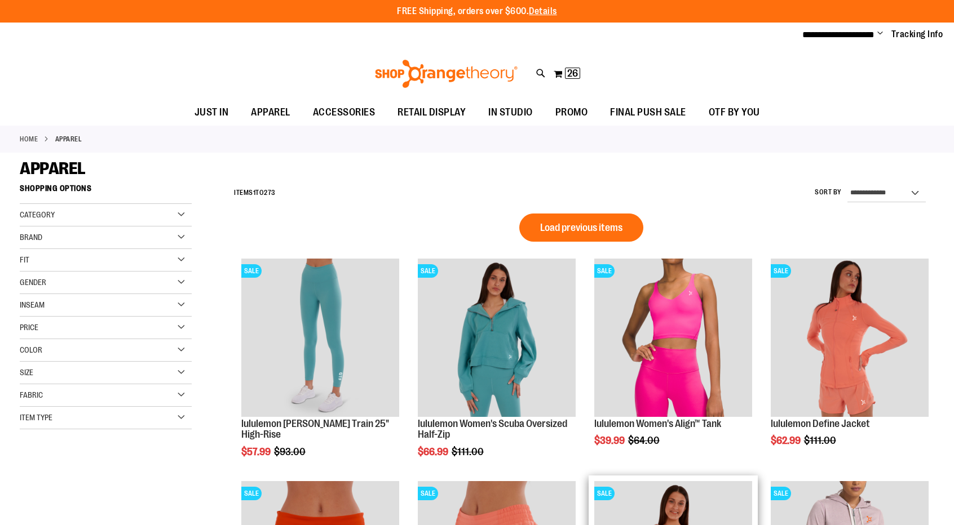
scroll to position [690, 0]
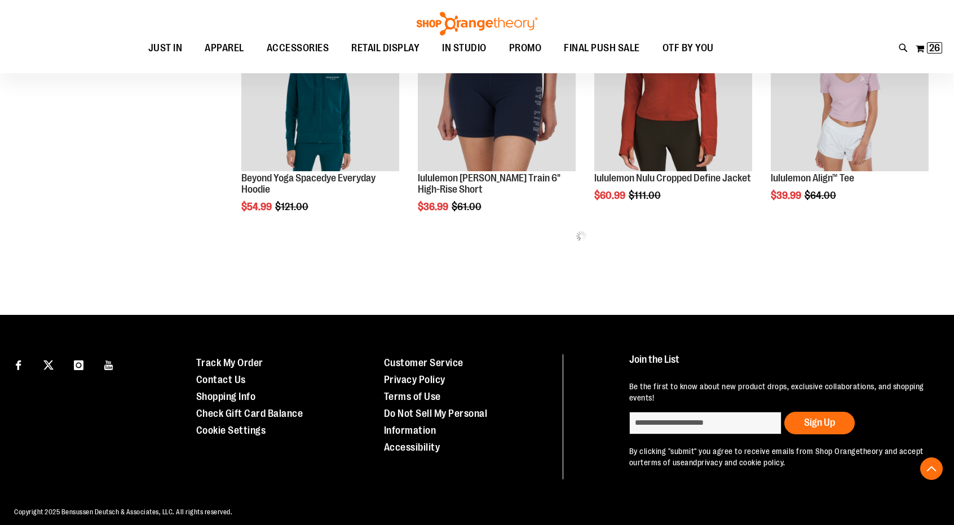
type input "**********"
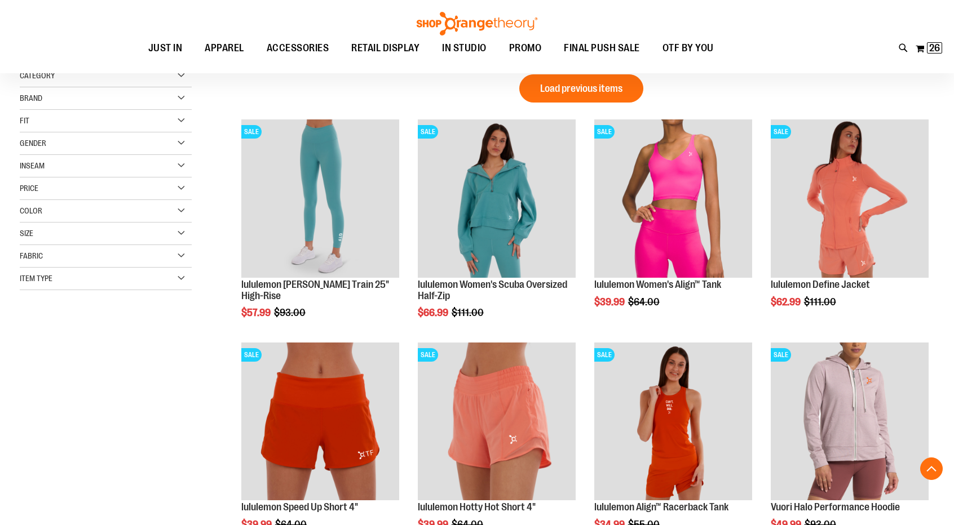
scroll to position [125, 0]
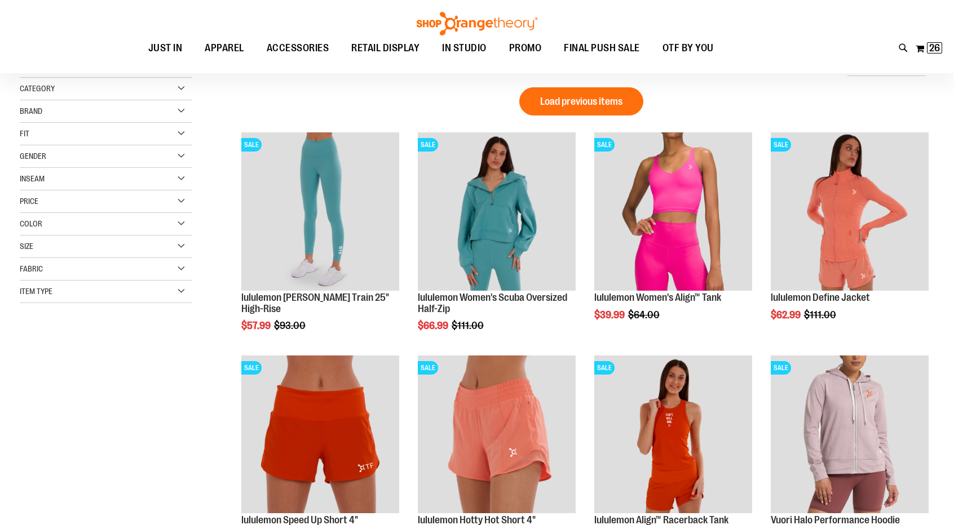
click at [182, 245] on div "Size" at bounding box center [106, 247] width 172 height 23
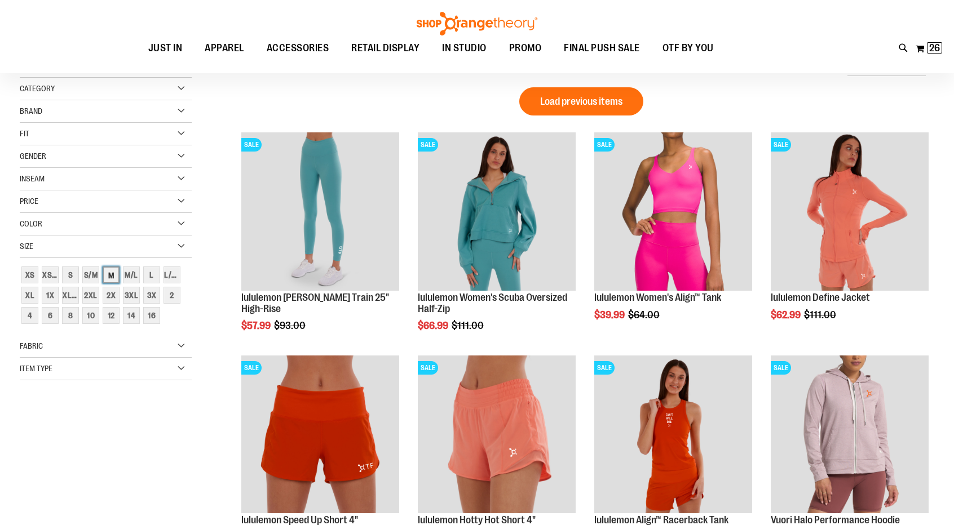
click at [111, 270] on div "M" at bounding box center [111, 275] width 17 height 17
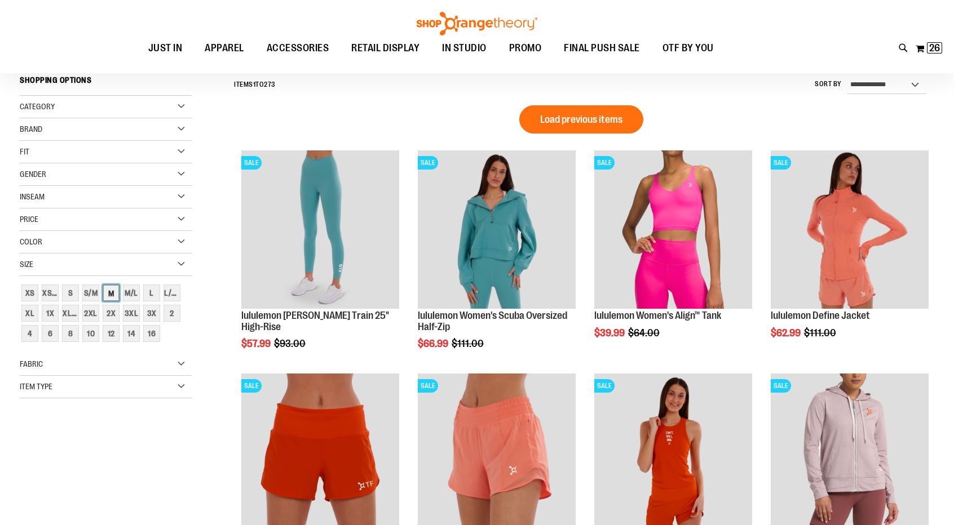
scroll to position [105, 0]
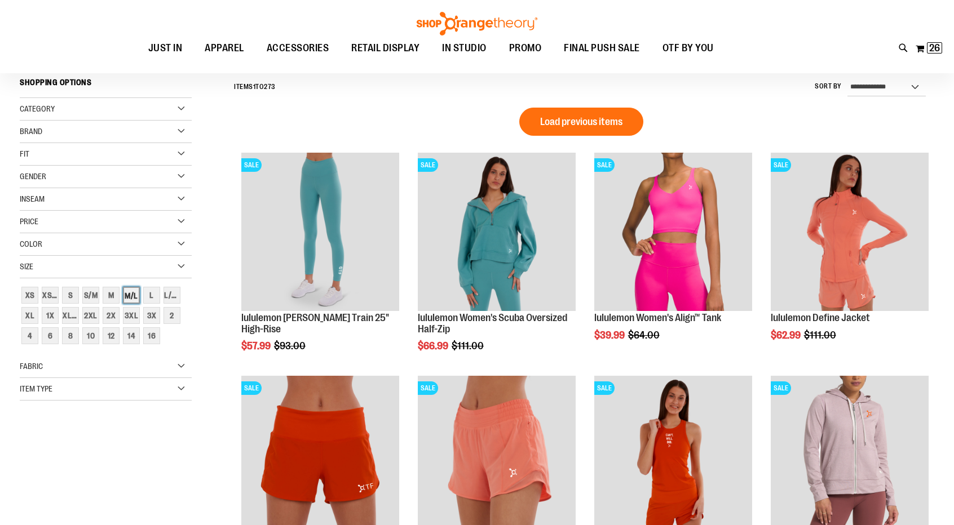
click at [129, 294] on div "M/L" at bounding box center [131, 295] width 17 height 17
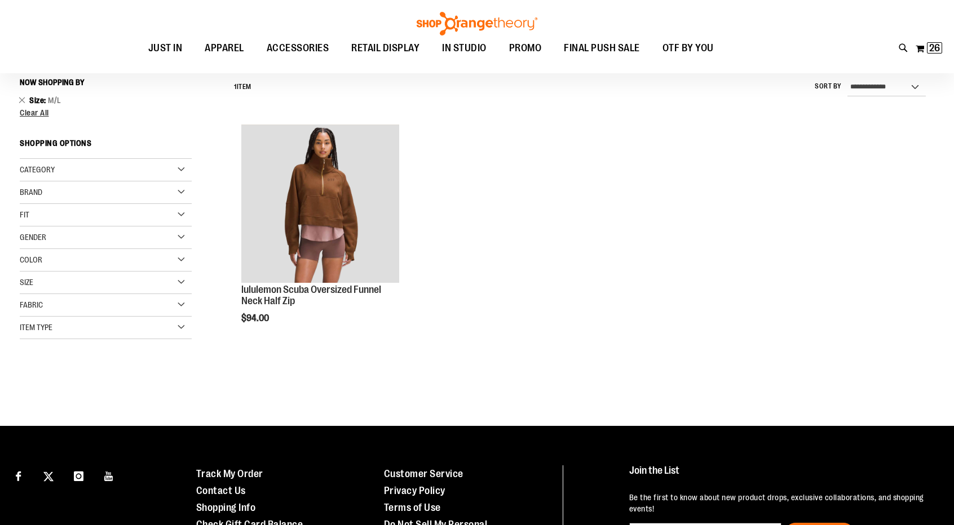
click at [153, 289] on div "Size" at bounding box center [106, 283] width 172 height 23
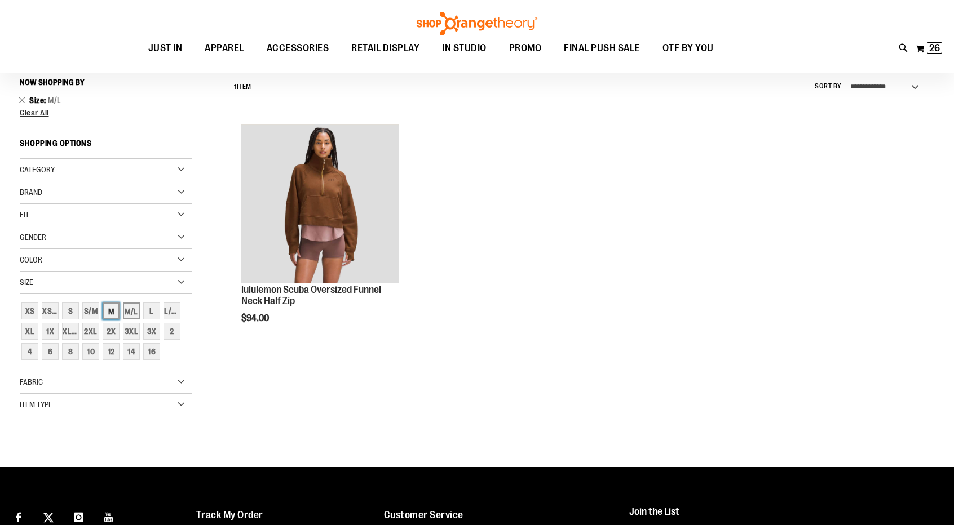
click at [105, 308] on div "M" at bounding box center [111, 311] width 17 height 17
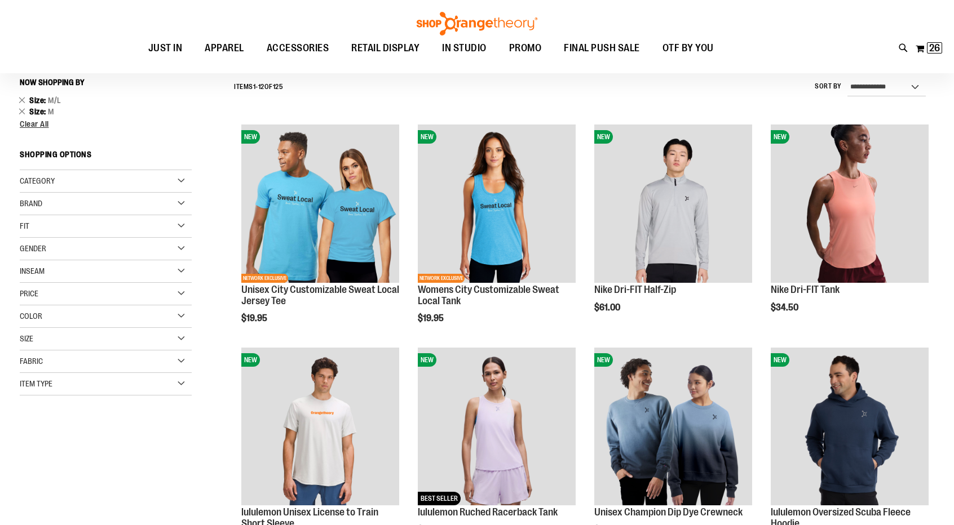
click at [143, 337] on div "Size" at bounding box center [106, 339] width 172 height 23
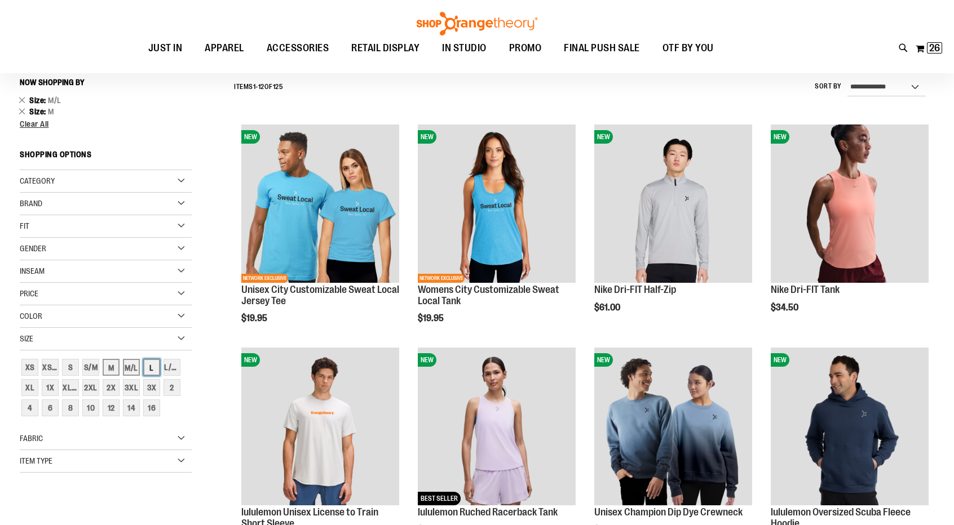
click at [156, 369] on div "L" at bounding box center [151, 367] width 17 height 17
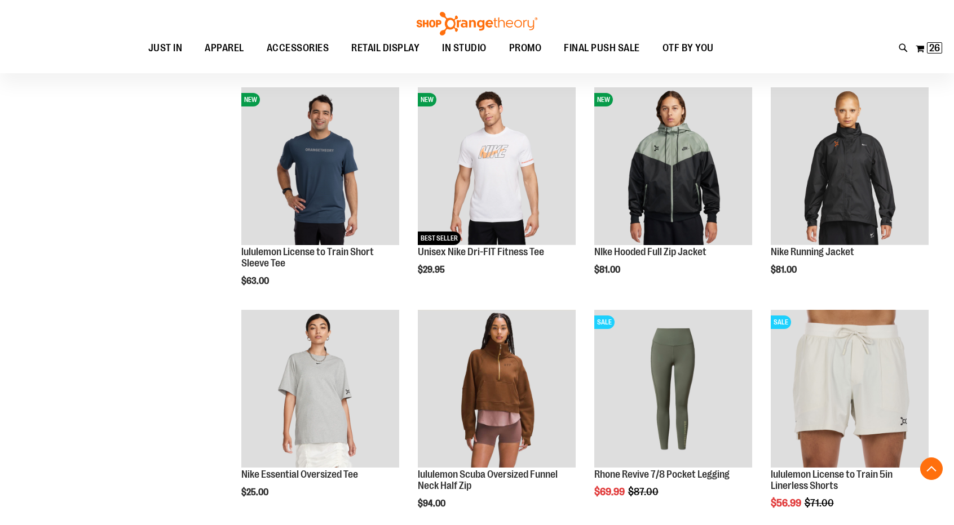
scroll to position [667, 0]
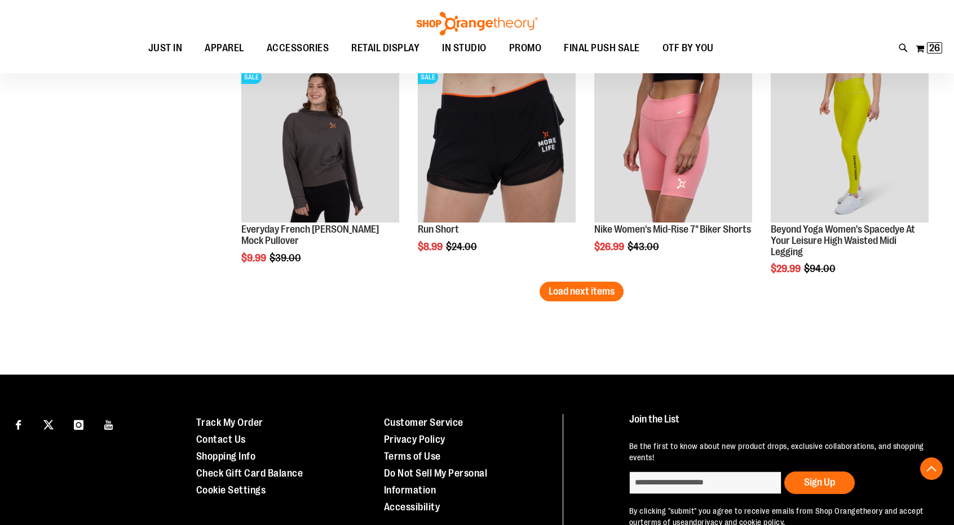
scroll to position [2019, 0]
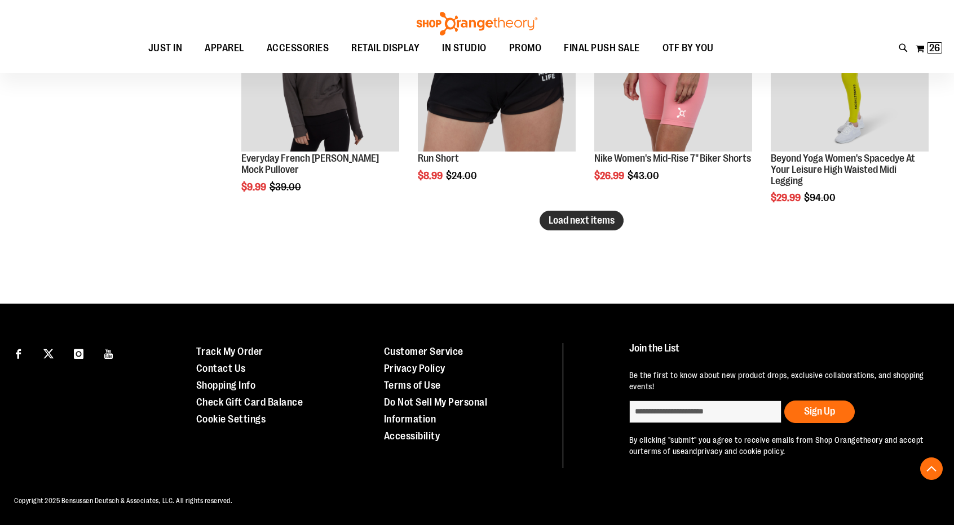
click at [616, 224] on button "Load next items" at bounding box center [582, 221] width 84 height 20
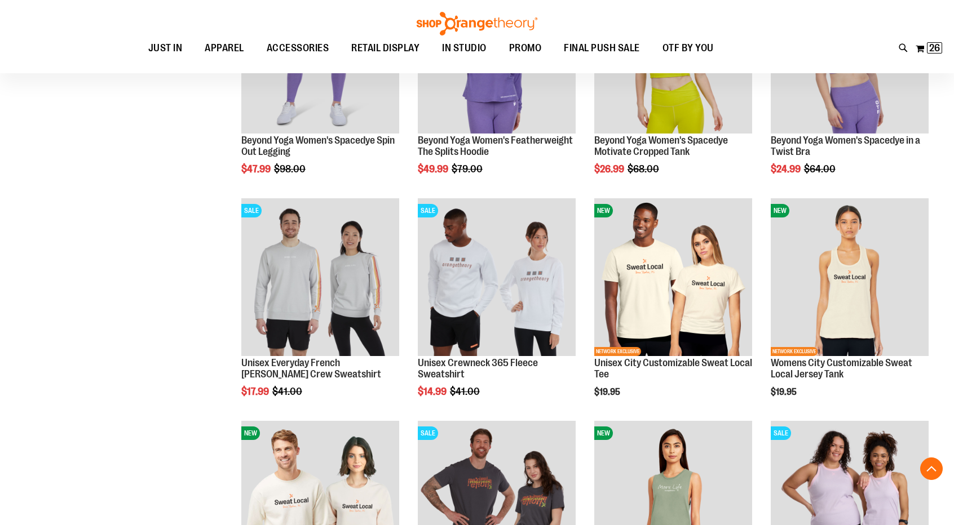
scroll to position [2309, 0]
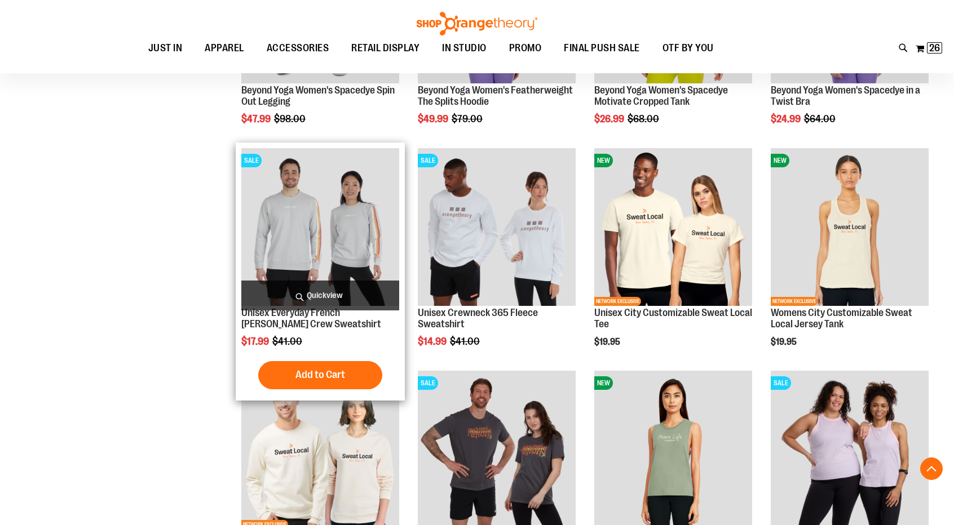
click at [348, 217] on img "product" at bounding box center [320, 227] width 158 height 158
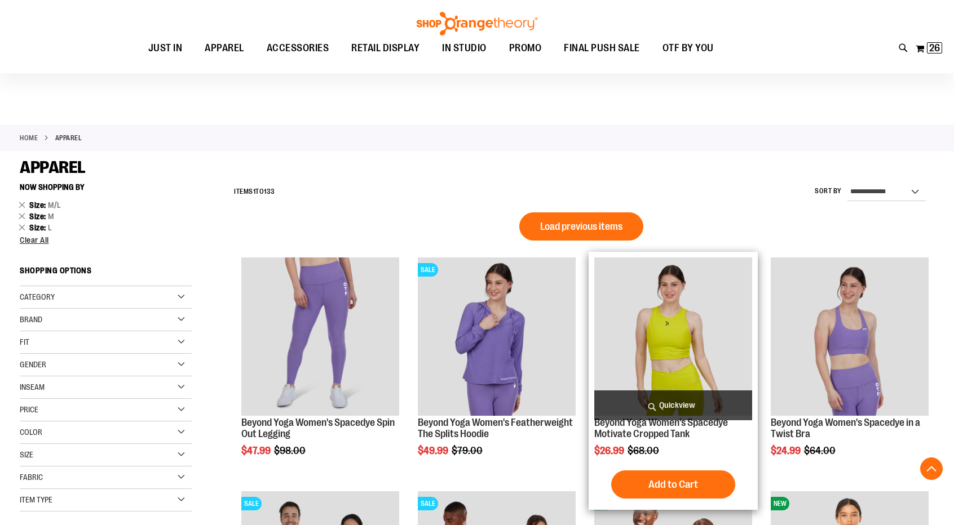
scroll to position [724, 0]
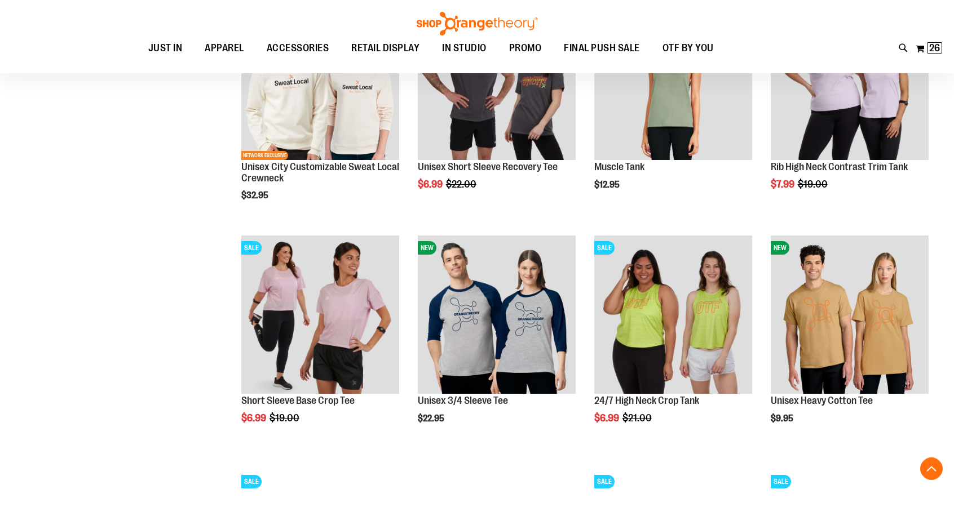
type input "**********"
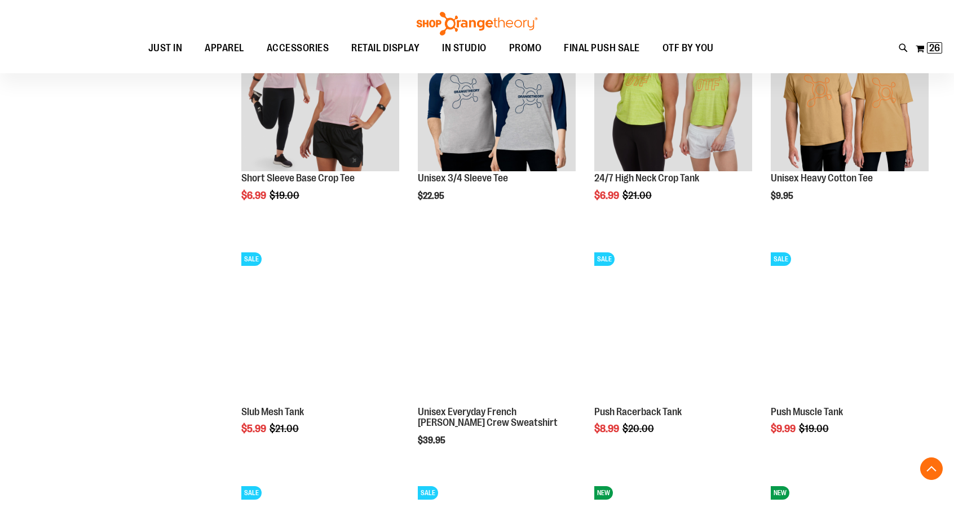
scroll to position [950, 0]
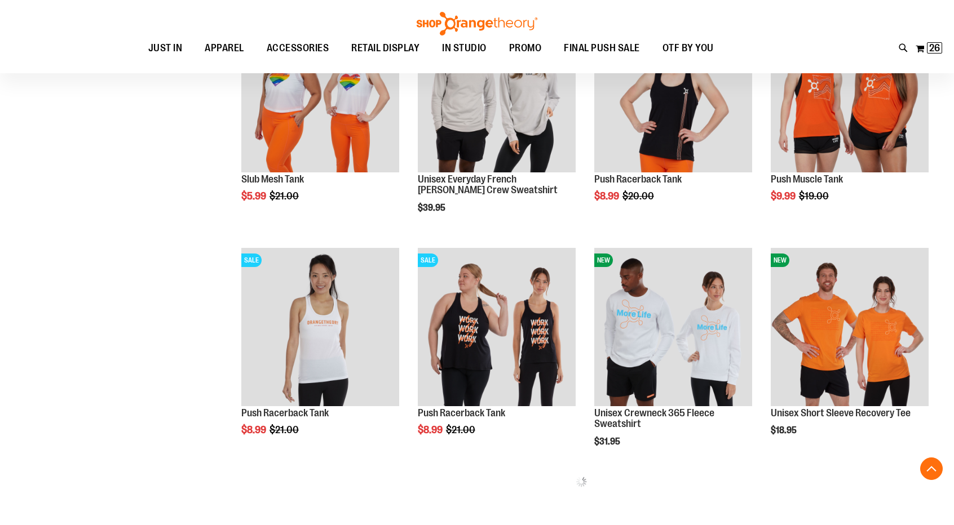
scroll to position [1181, 0]
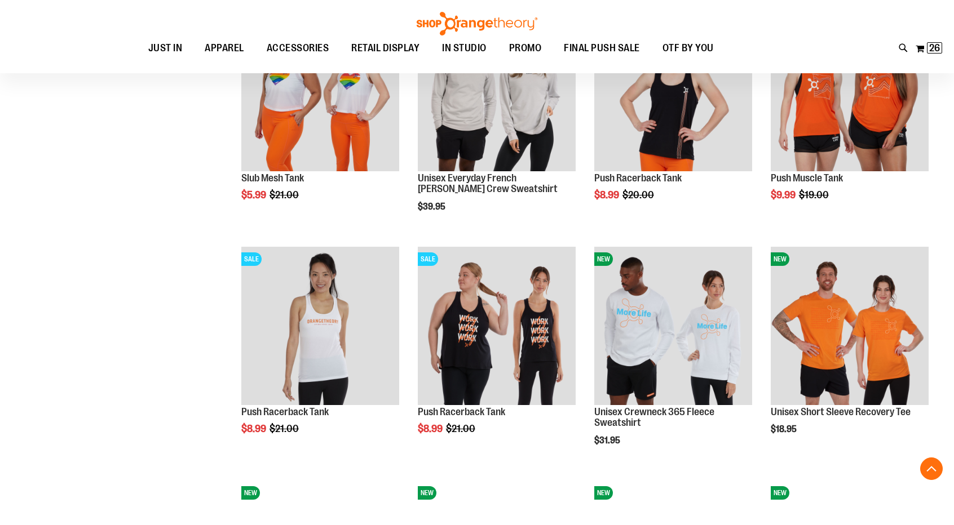
drag, startPoint x: 953, startPoint y: 298, endPoint x: 962, endPoint y: 347, distance: 49.2
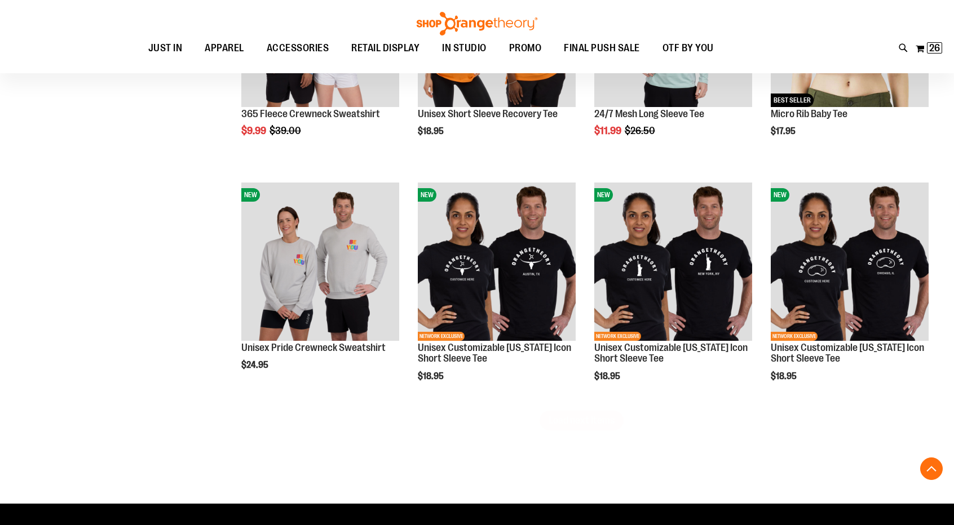
scroll to position [1981, 0]
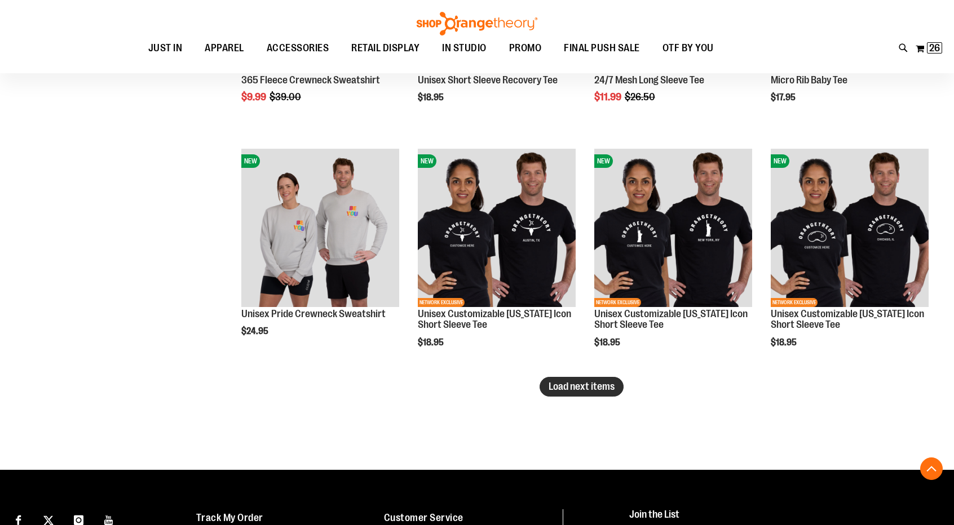
click at [553, 383] on span "Load next items" at bounding box center [582, 386] width 66 height 11
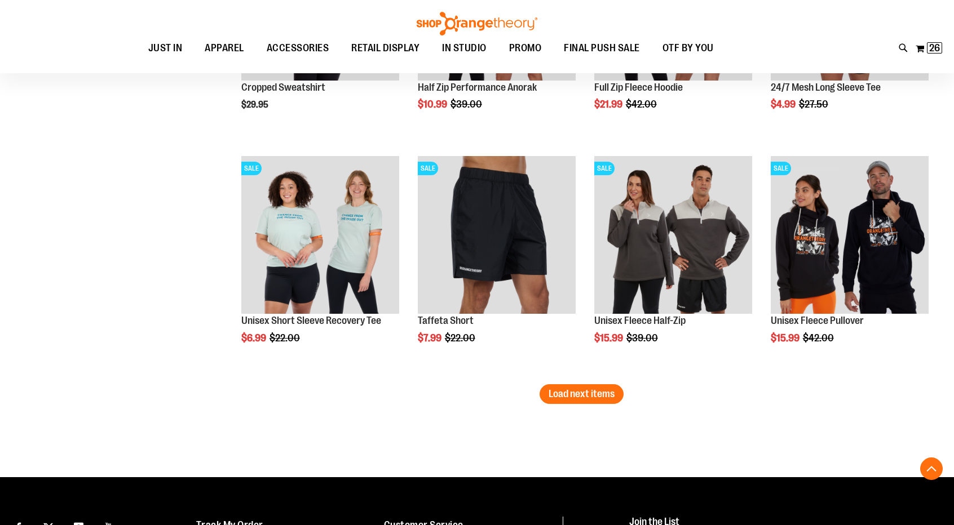
scroll to position [2673, 0]
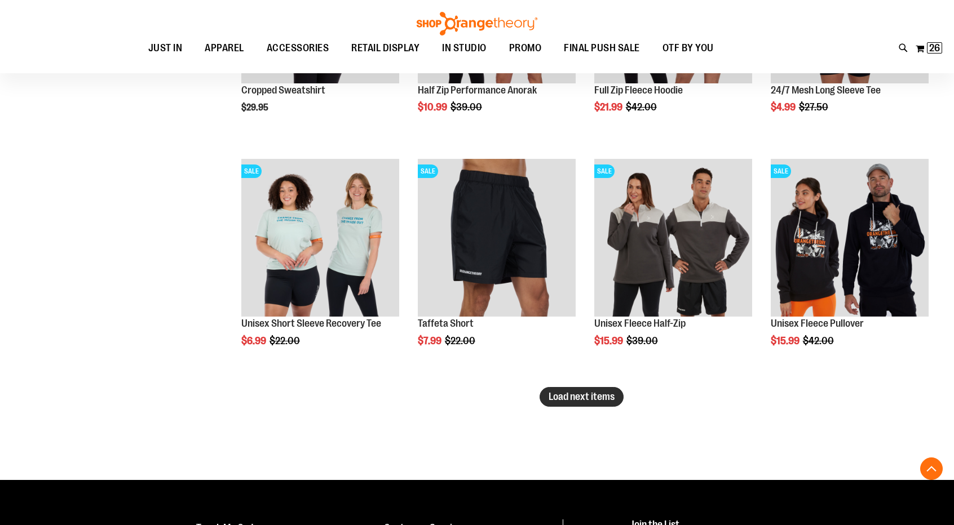
click at [567, 394] on span "Load next items" at bounding box center [582, 396] width 66 height 11
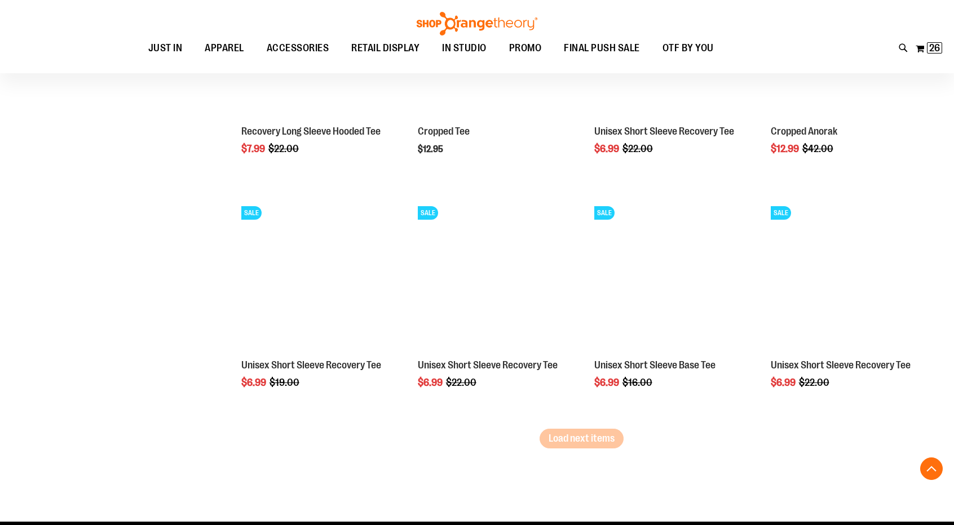
scroll to position [3351, 0]
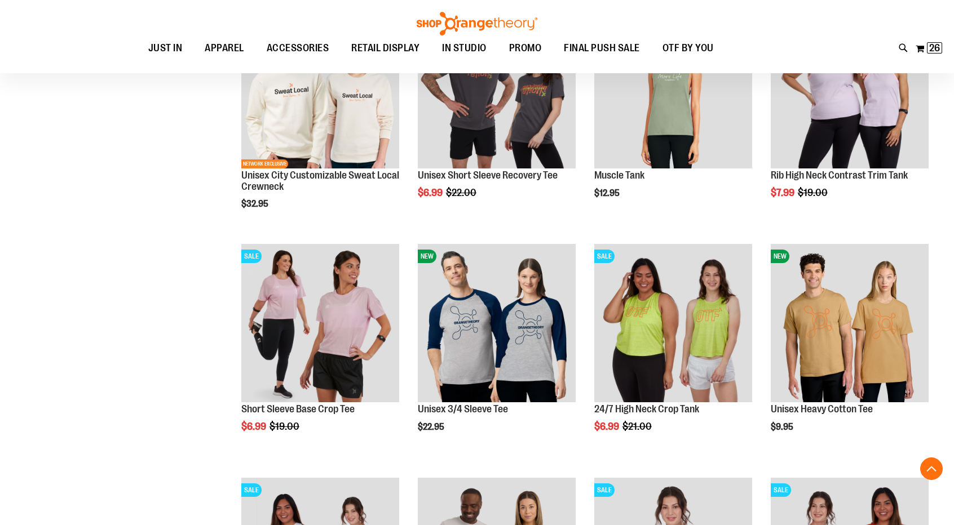
scroll to position [570, 0]
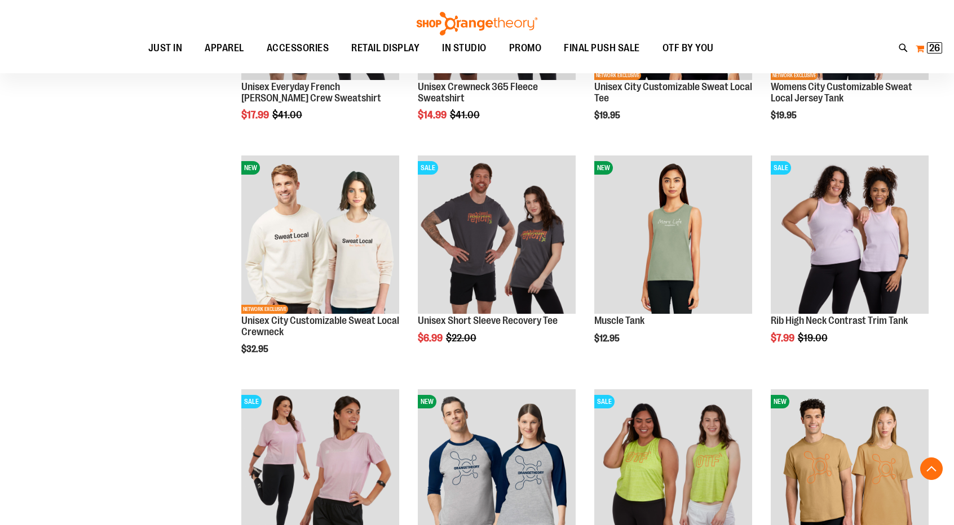
click at [921, 50] on button "My Cart 26 26 items" at bounding box center [929, 48] width 28 height 18
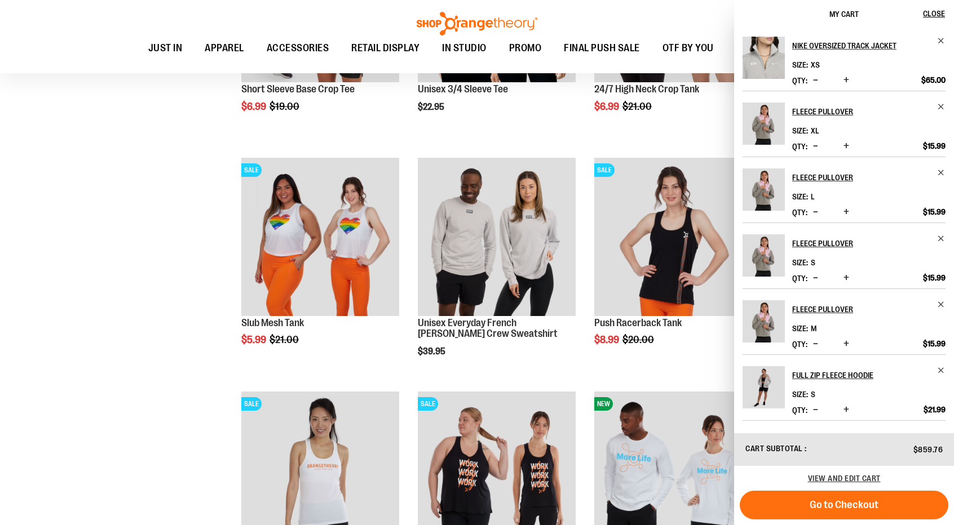
scroll to position [1026, 0]
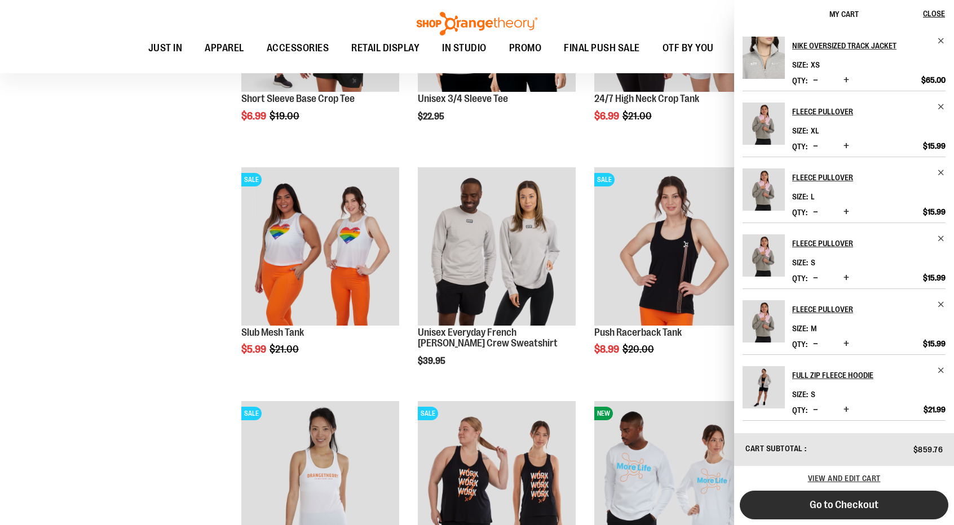
click at [837, 513] on button "Go to Checkout" at bounding box center [844, 505] width 209 height 29
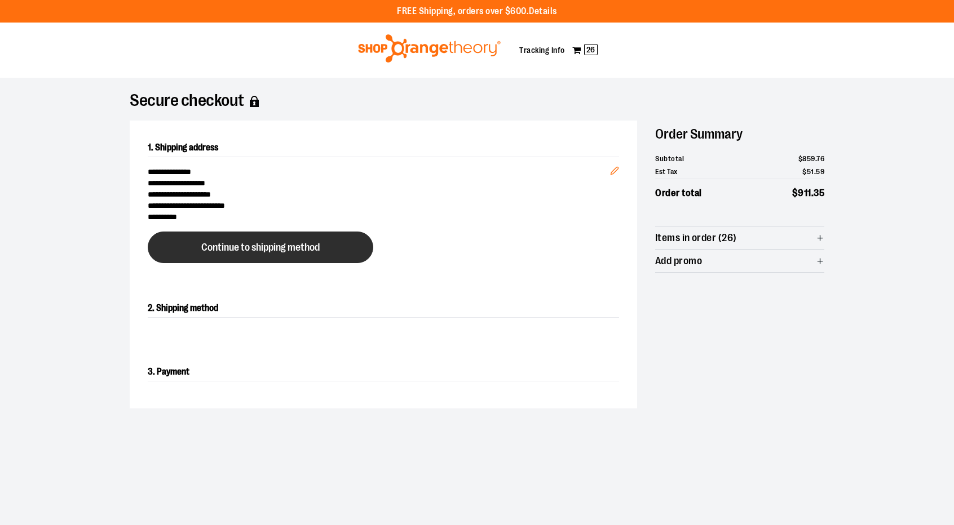
click at [284, 253] on button "Continue to shipping method" at bounding box center [261, 248] width 226 height 32
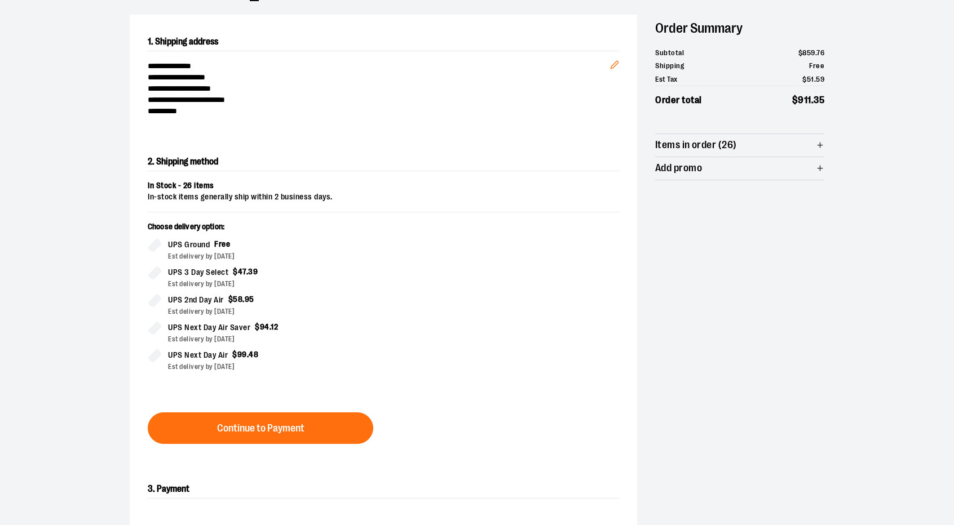
scroll to position [192, 0]
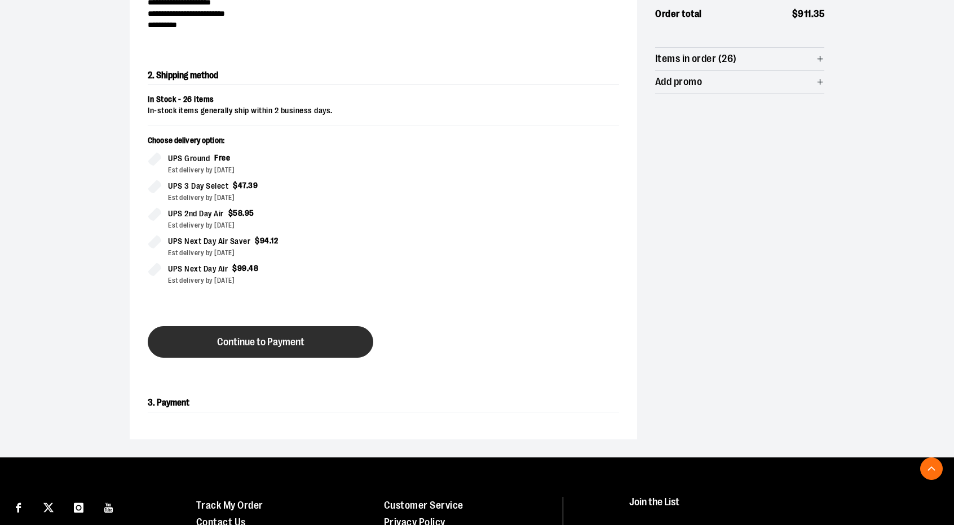
click at [271, 346] on span "Continue to Payment" at bounding box center [260, 342] width 87 height 11
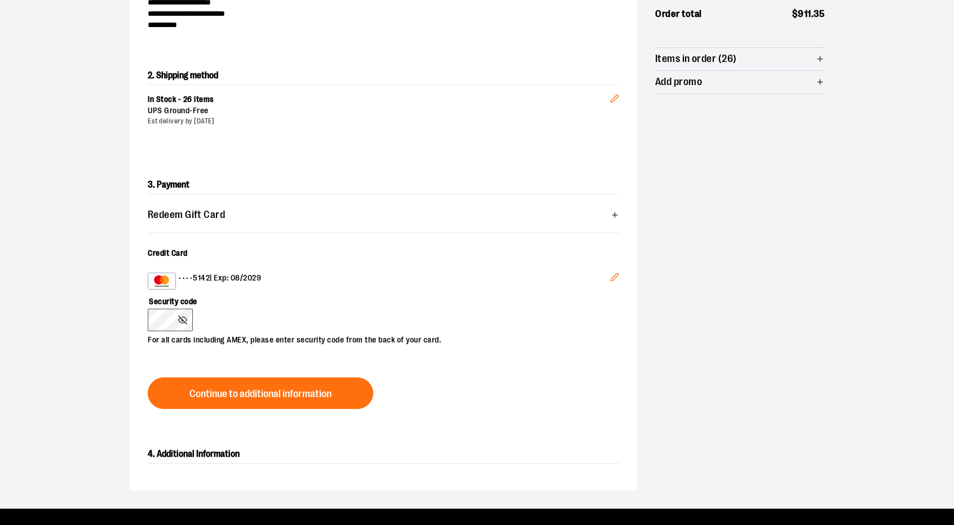
click at [616, 277] on icon "Edit" at bounding box center [614, 277] width 9 height 9
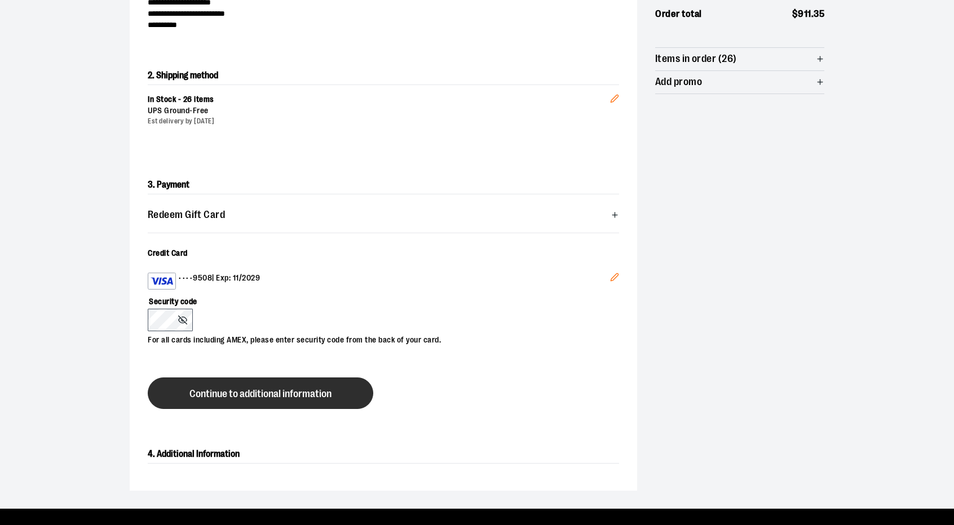
click at [293, 383] on button "Continue to additional information" at bounding box center [261, 394] width 226 height 32
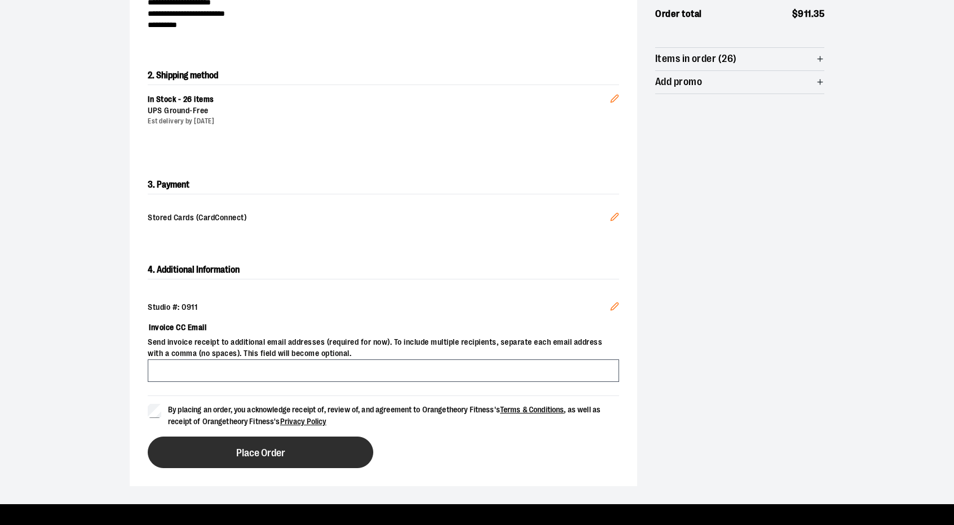
click at [233, 452] on button "Place Order" at bounding box center [261, 453] width 226 height 32
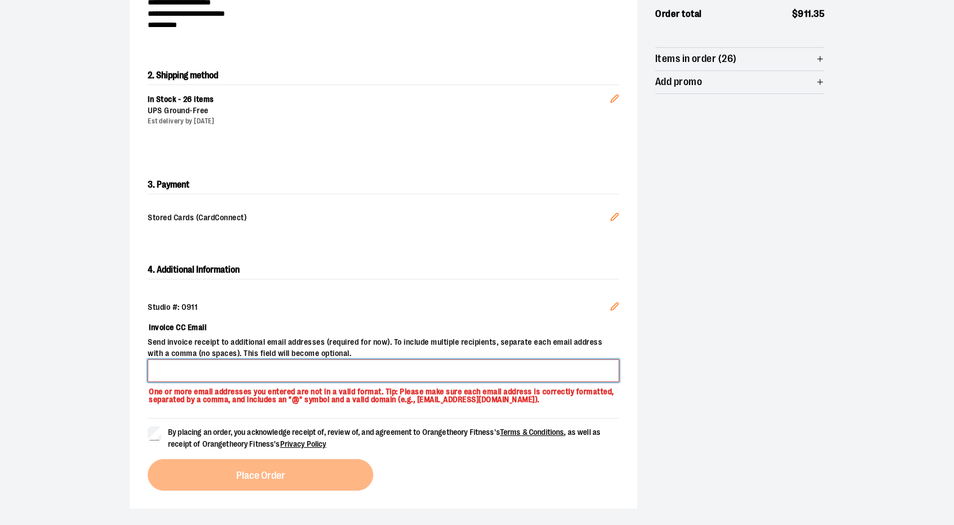
click at [224, 368] on input "Invoice CC Email" at bounding box center [383, 371] width 471 height 23
type input "**********"
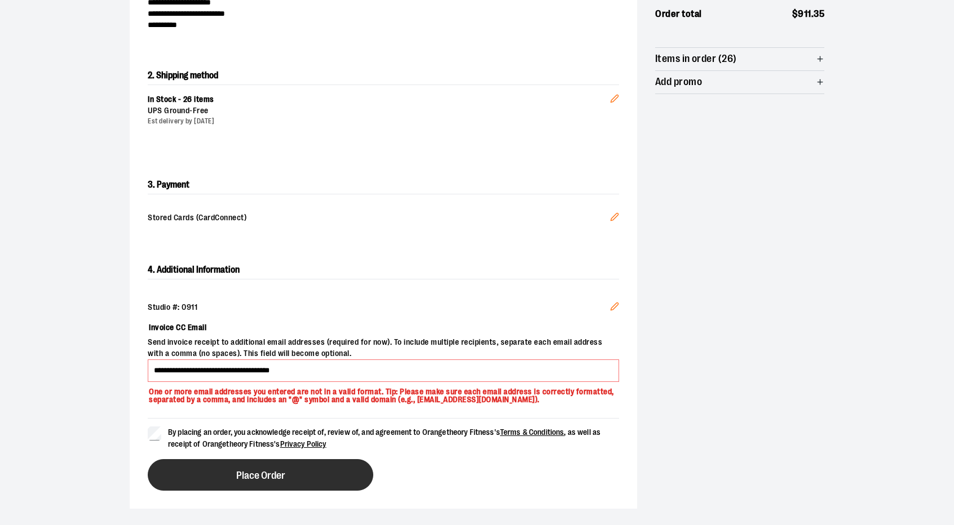
click at [240, 473] on span "Place Order" at bounding box center [260, 476] width 49 height 11
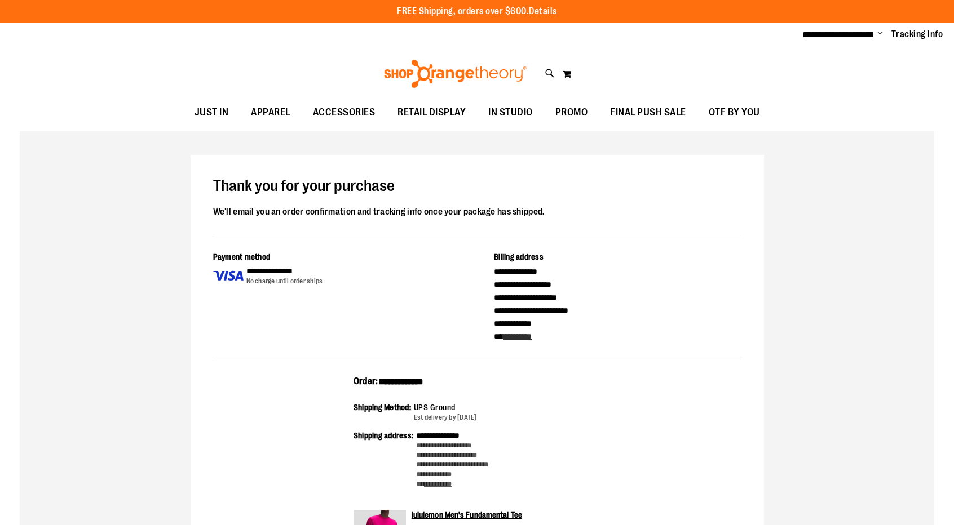
type input "**********"
